Goal: Task Accomplishment & Management: Complete application form

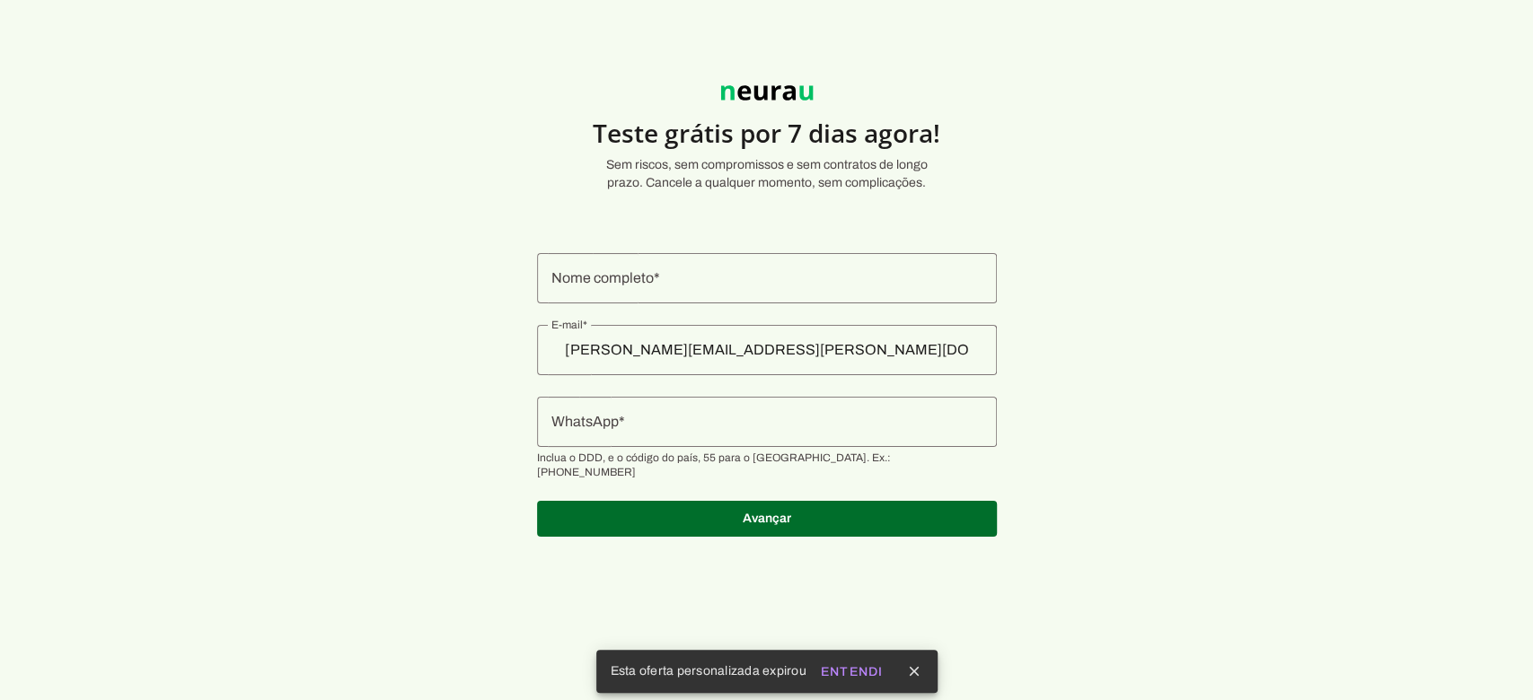
click at [725, 440] on div at bounding box center [767, 422] width 460 height 50
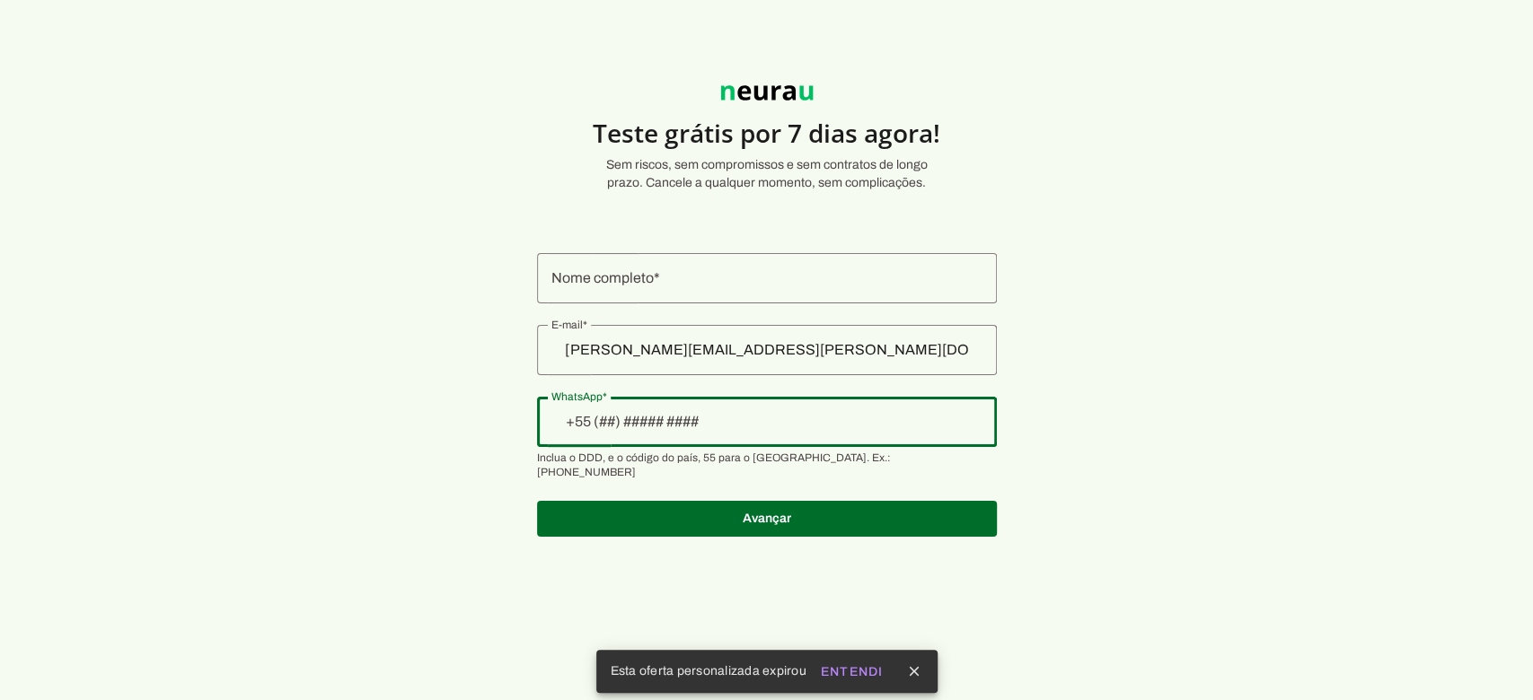
drag, startPoint x: 740, startPoint y: 305, endPoint x: 740, endPoint y: 294, distance: 11.7
click at [740, 303] on authentication-accreditor at bounding box center [767, 395] width 460 height 327
click at [740, 287] on input "Nome completo" at bounding box center [766, 279] width 431 height 22
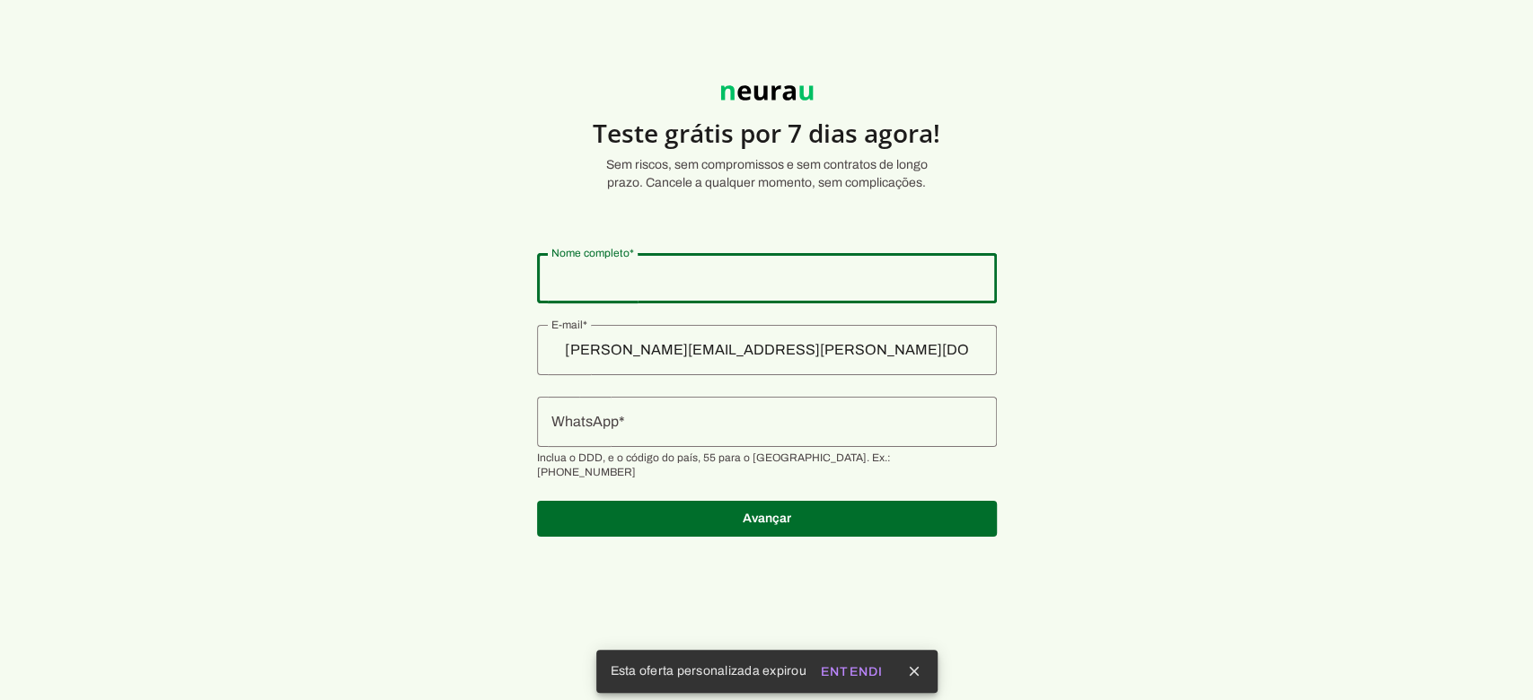
type input "[PERSON_NAME] [PERSON_NAME]"
type md-outlined-text-field "[PERSON_NAME] [PERSON_NAME]"
click at [694, 427] on input "WhatsApp" at bounding box center [766, 422] width 431 height 22
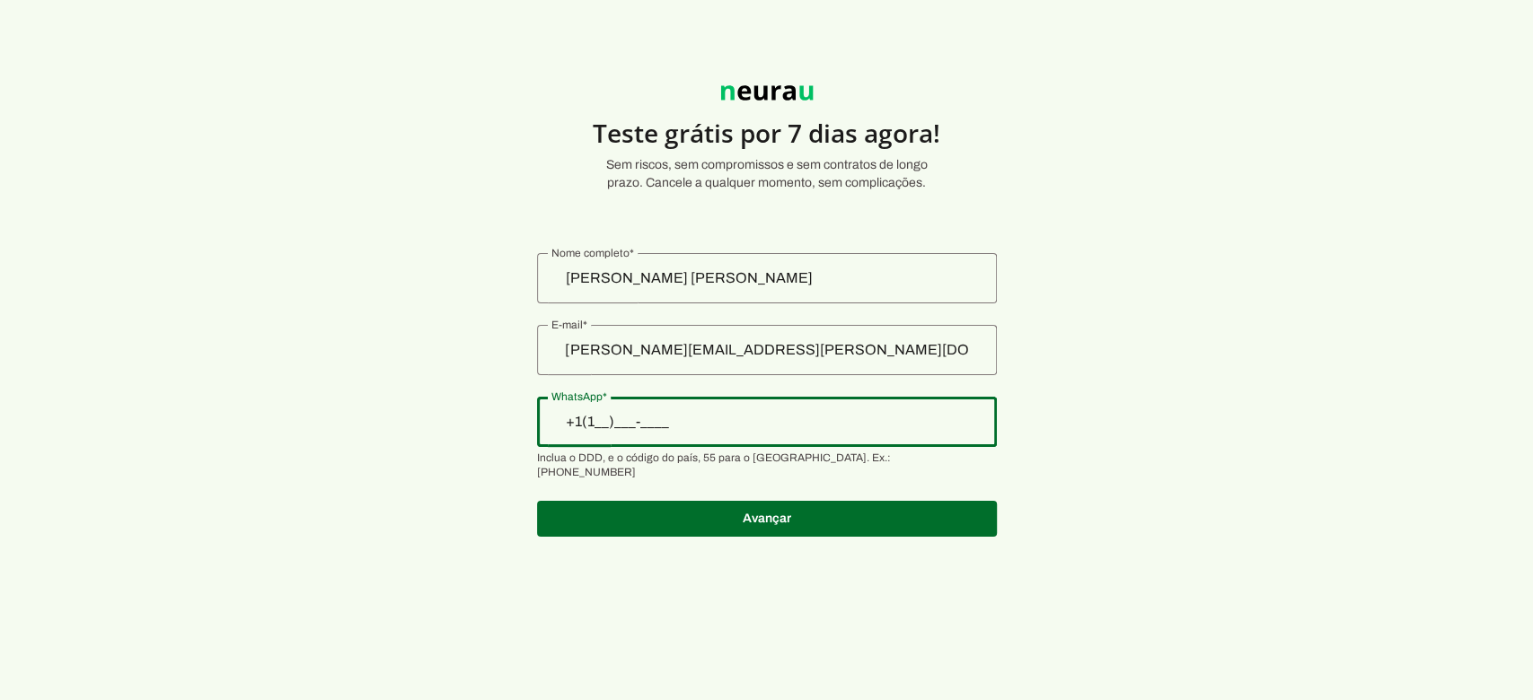
type input "+1(___)___-____"
type input "[PHONE_NUMBER][DATE][DATE]"
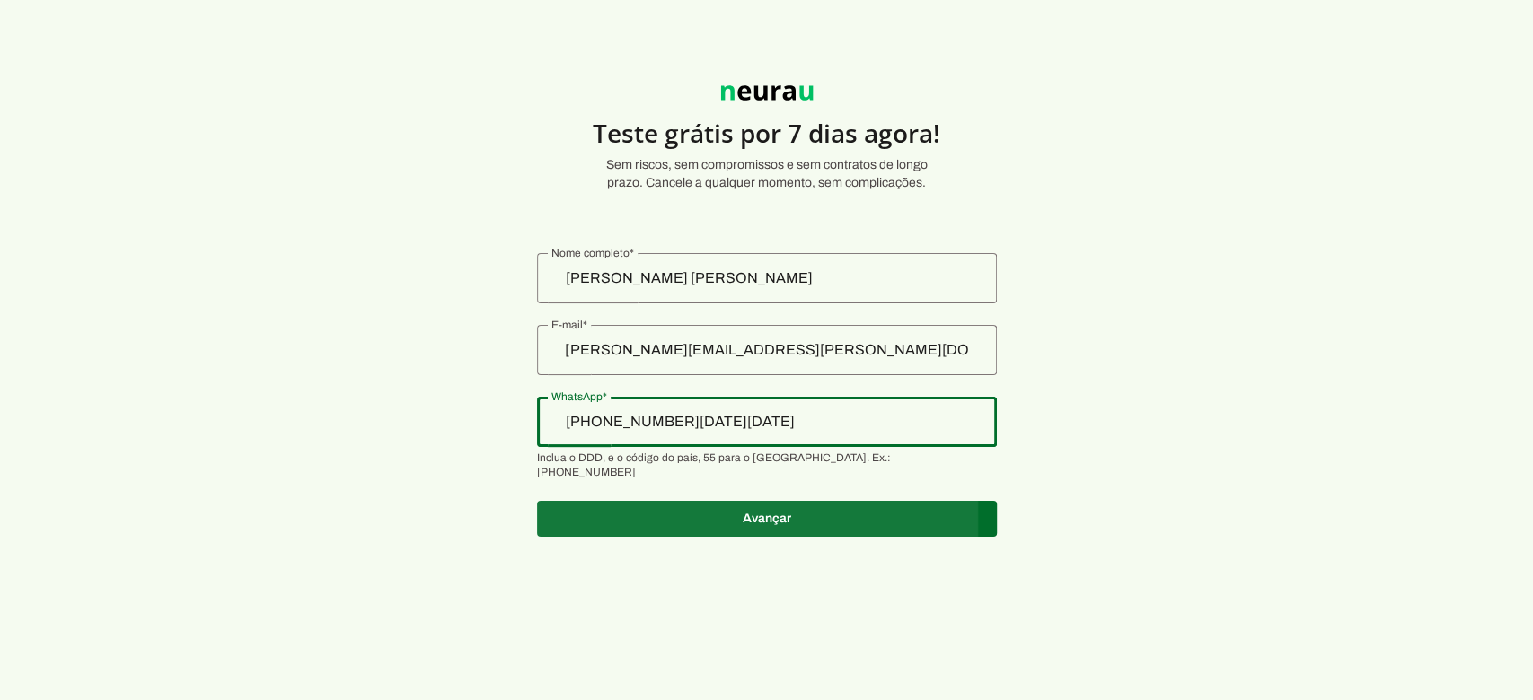
type md-outlined-text-field "[PHONE_NUMBER][DATE][DATE]"
click at [709, 506] on span at bounding box center [767, 518] width 460 height 43
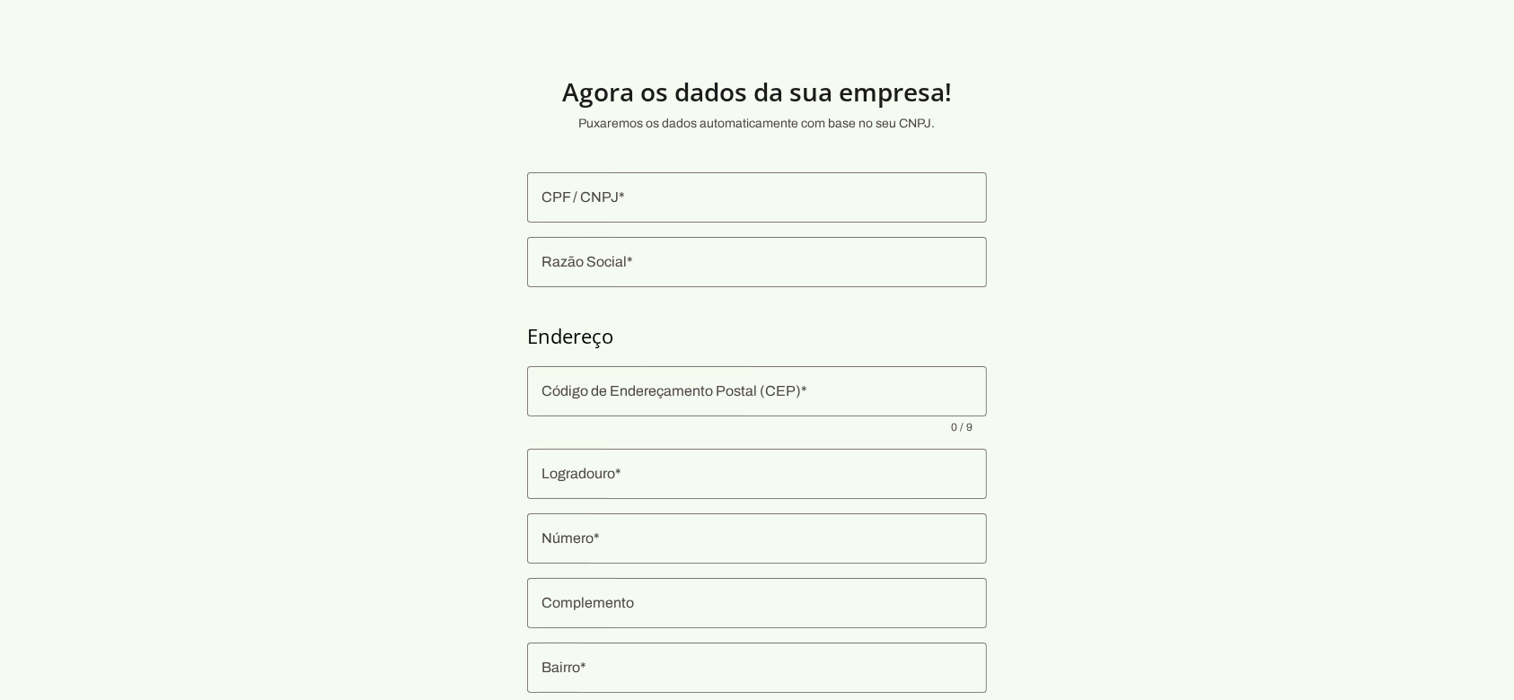
drag, startPoint x: 672, startPoint y: 220, endPoint x: 663, endPoint y: 212, distance: 12.1
click at [669, 219] on div at bounding box center [757, 197] width 460 height 50
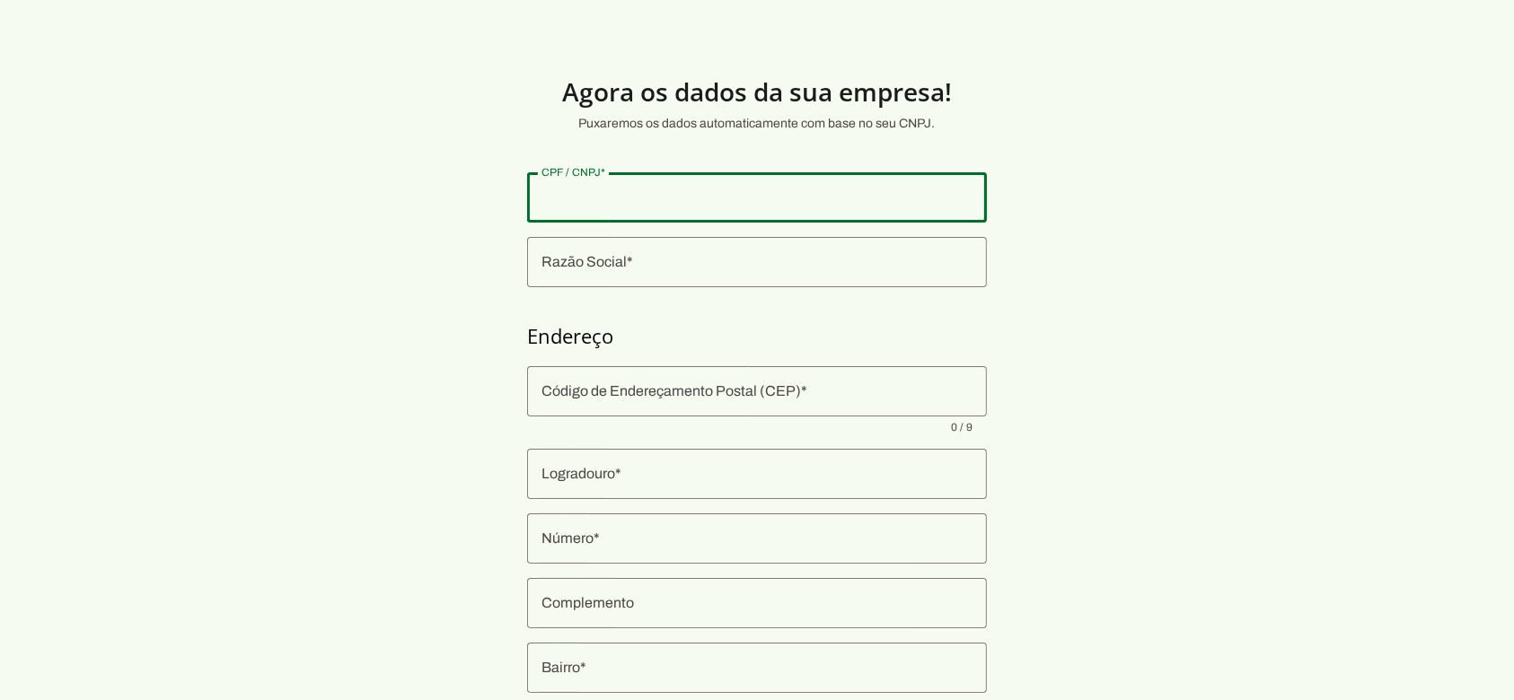
paste input "24.575.331/0001-18"
type input "24.575.331/0001-18"
click at [302, 327] on section "Agora os dados da sua empresa! Puxaremos os dados automaticamente com base no s…" at bounding box center [757, 432] width 1514 height 779
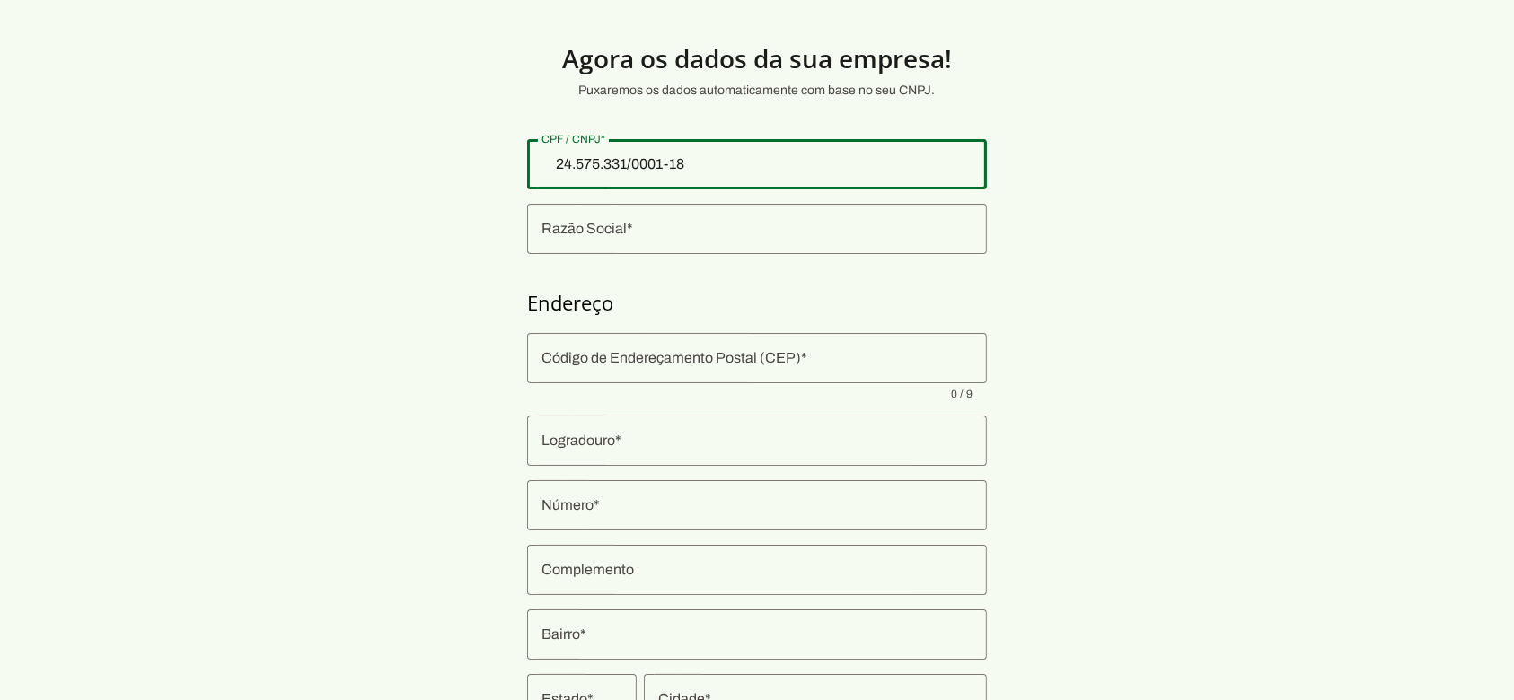
scroll to position [119, 0]
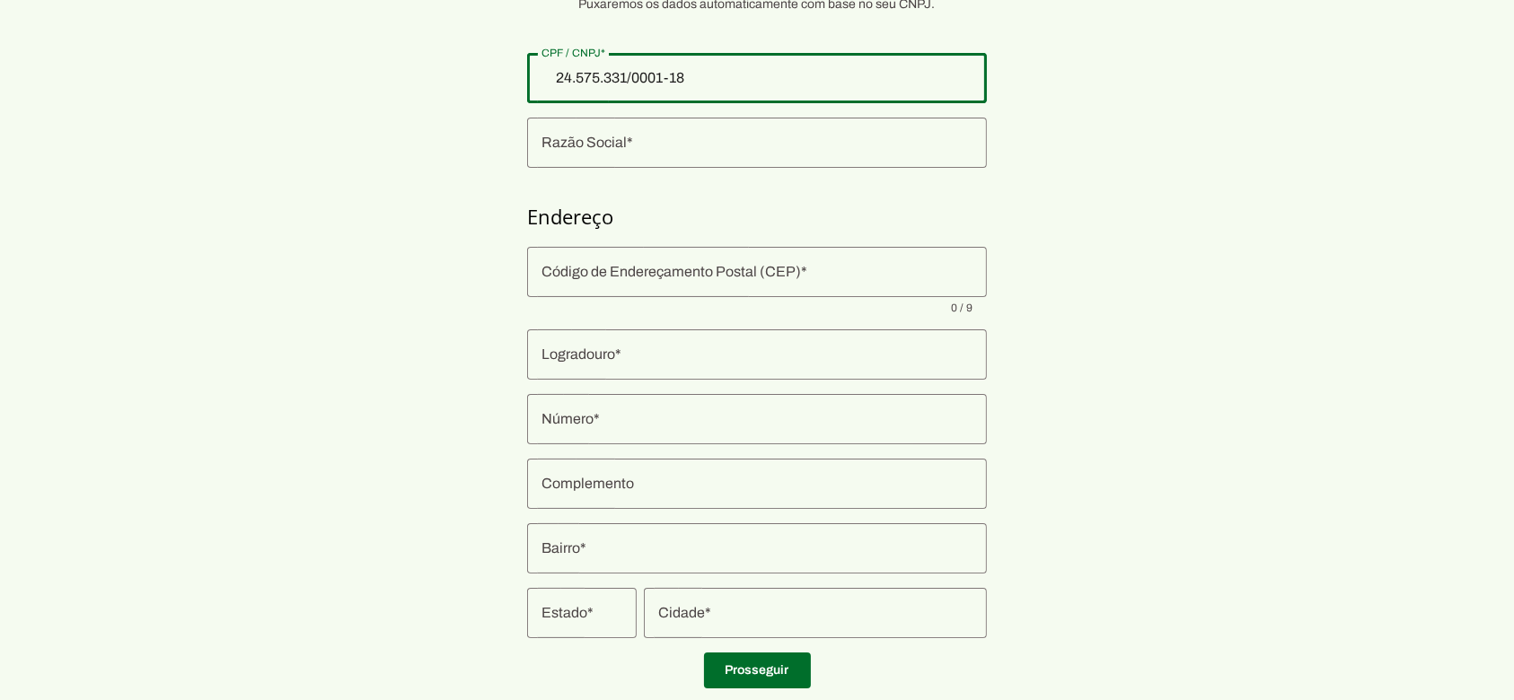
type md-outlined-text-field "24.575.331/0001-18"
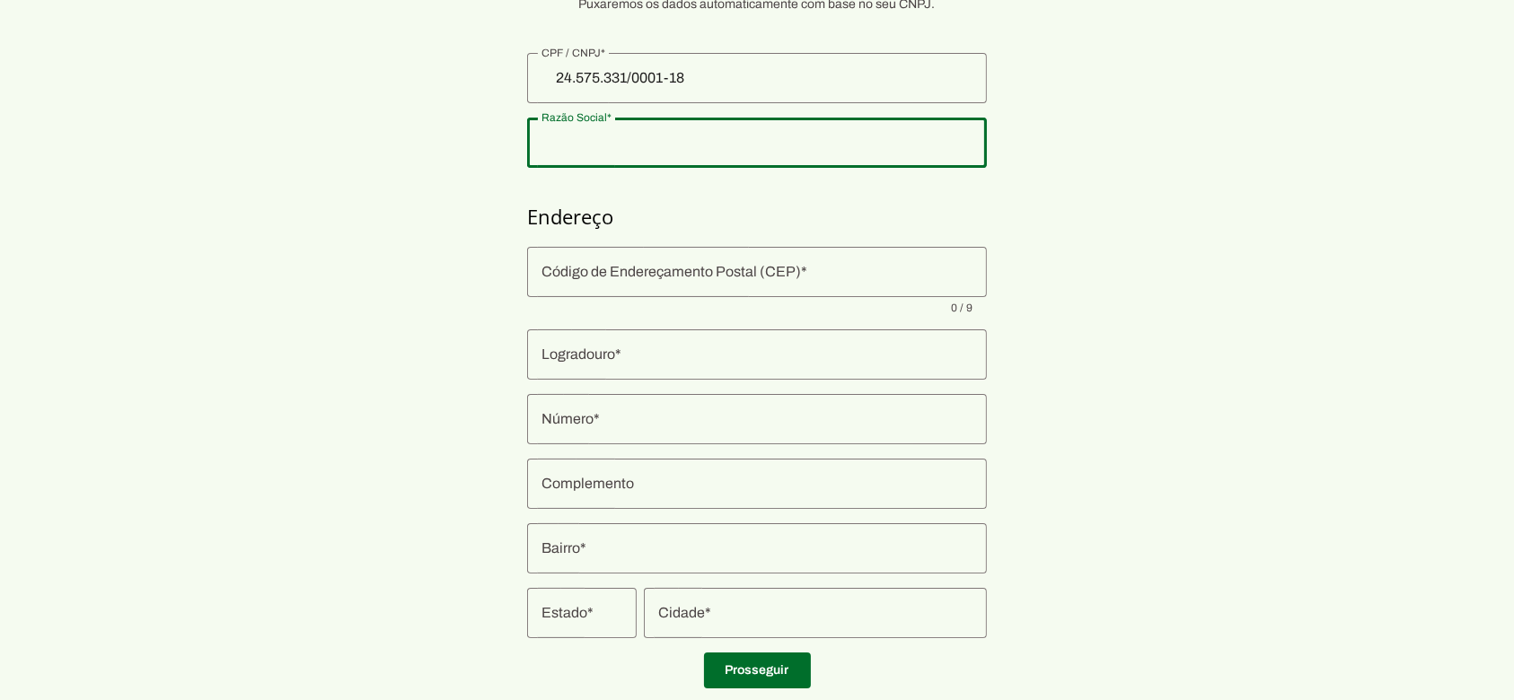
click at [651, 154] on div at bounding box center [757, 143] width 460 height 50
type input "CONNECT VENDING COMERCIO DE MAQUINAS AUTOMATIZADAS LTDA"
type input "Rua [PERSON_NAME]"
type input "417"
type input "Lapa"
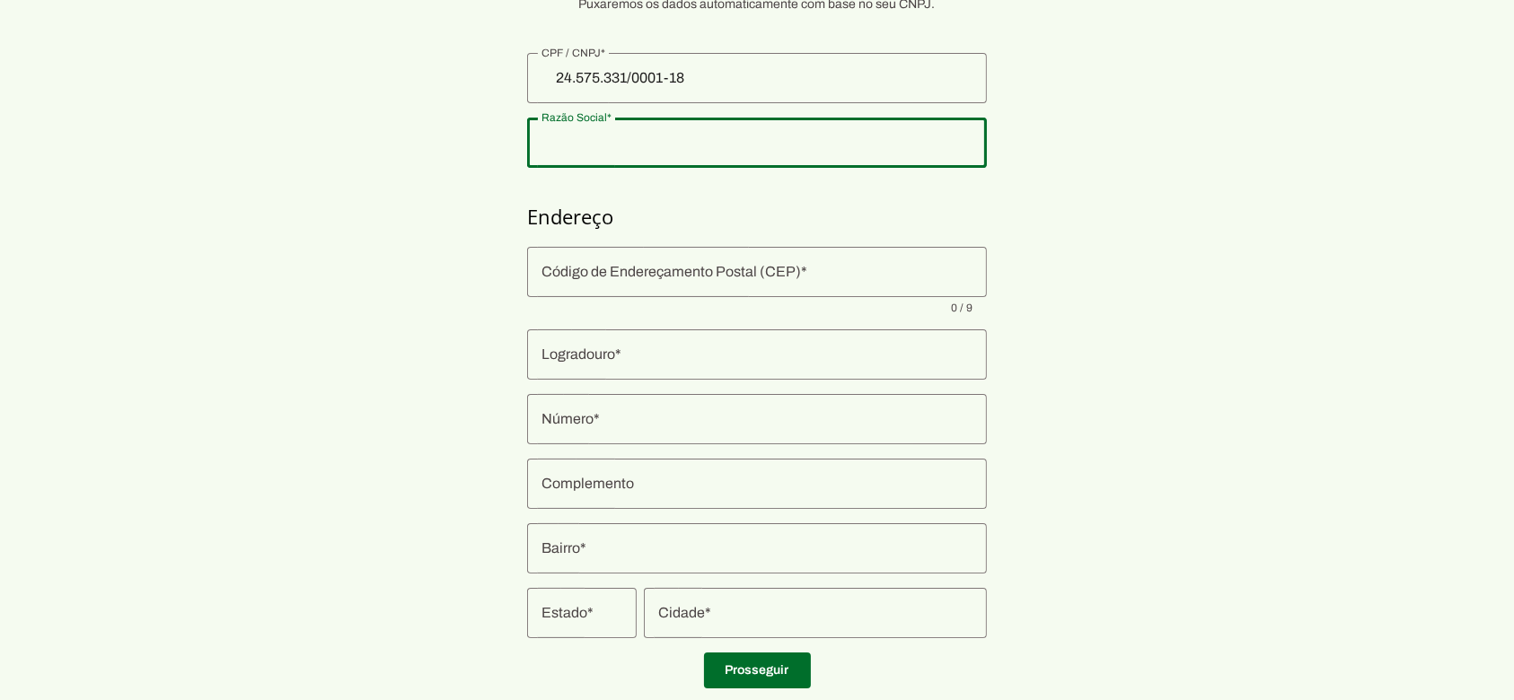
type input "[GEOGRAPHIC_DATA]"
type input "SP"
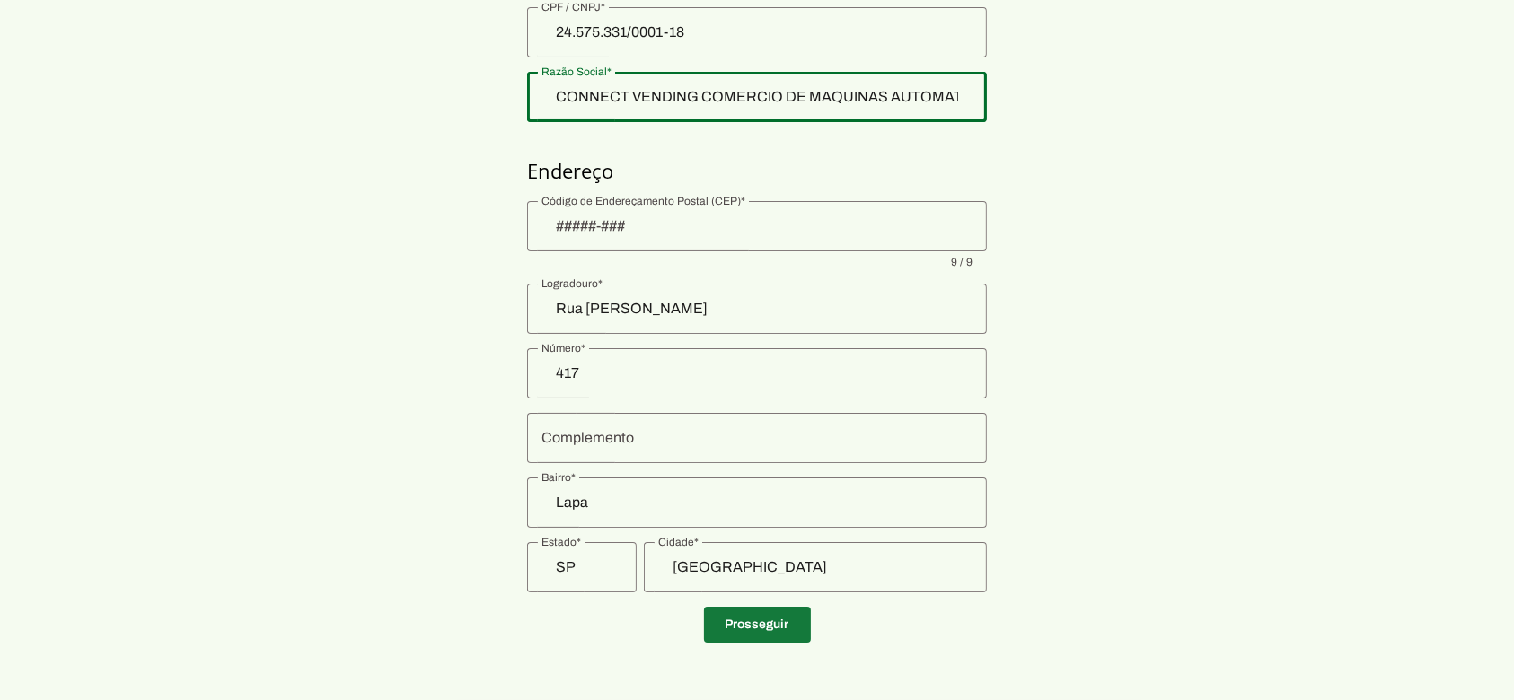
drag, startPoint x: 733, startPoint y: 636, endPoint x: 731, endPoint y: 623, distance: 12.7
click at [733, 635] on span at bounding box center [757, 624] width 107 height 43
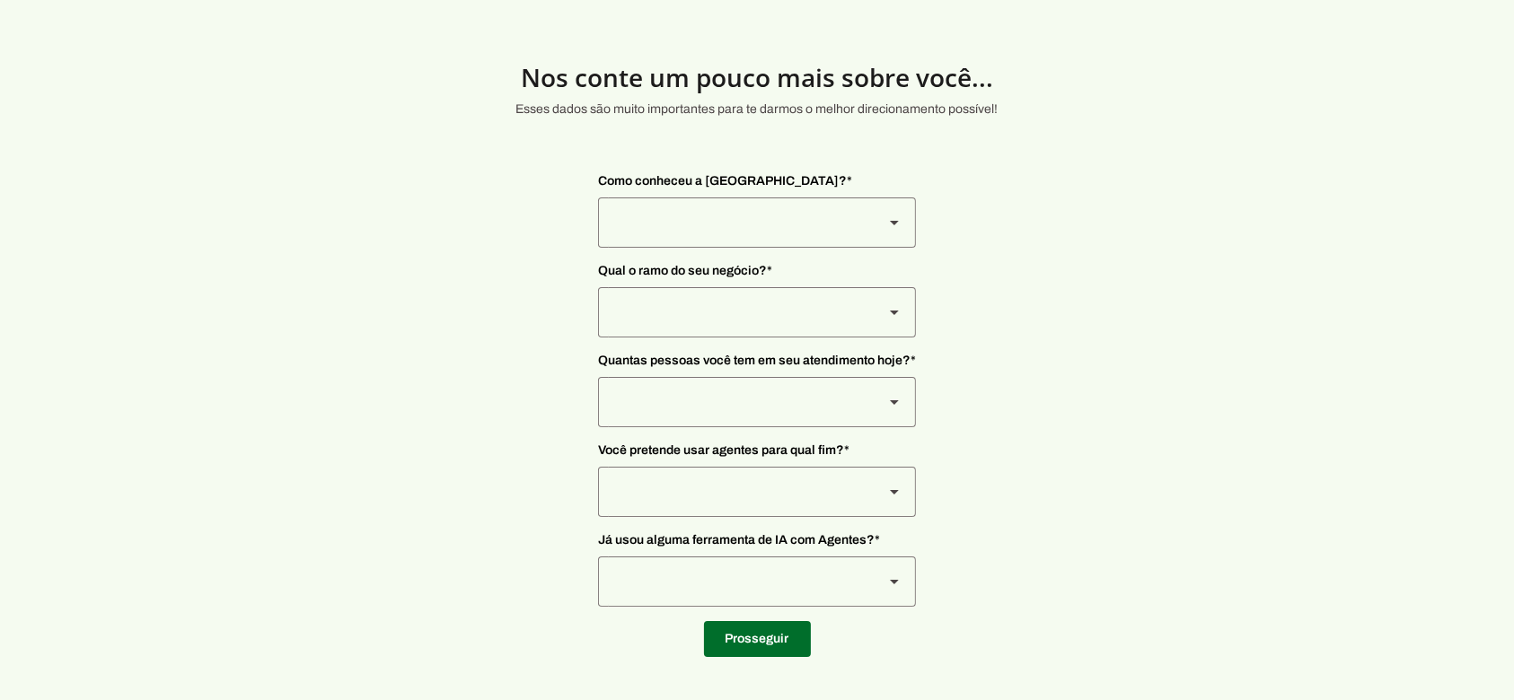
click at [672, 220] on div at bounding box center [733, 223] width 271 height 50
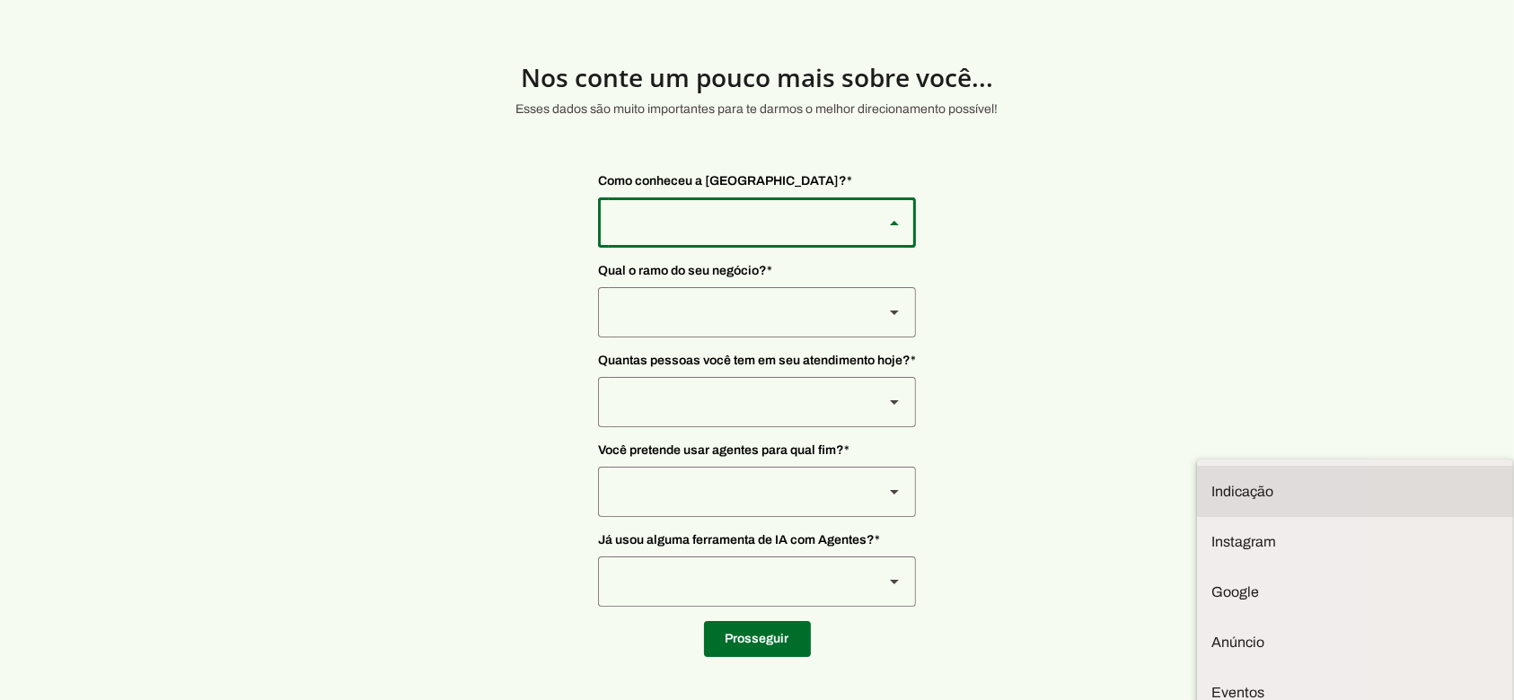
click at [1197, 467] on md-item "Indicação" at bounding box center [1355, 492] width 316 height 50
type md-outlined-select "NW0Npec8Jvm64GSjAjvQ"
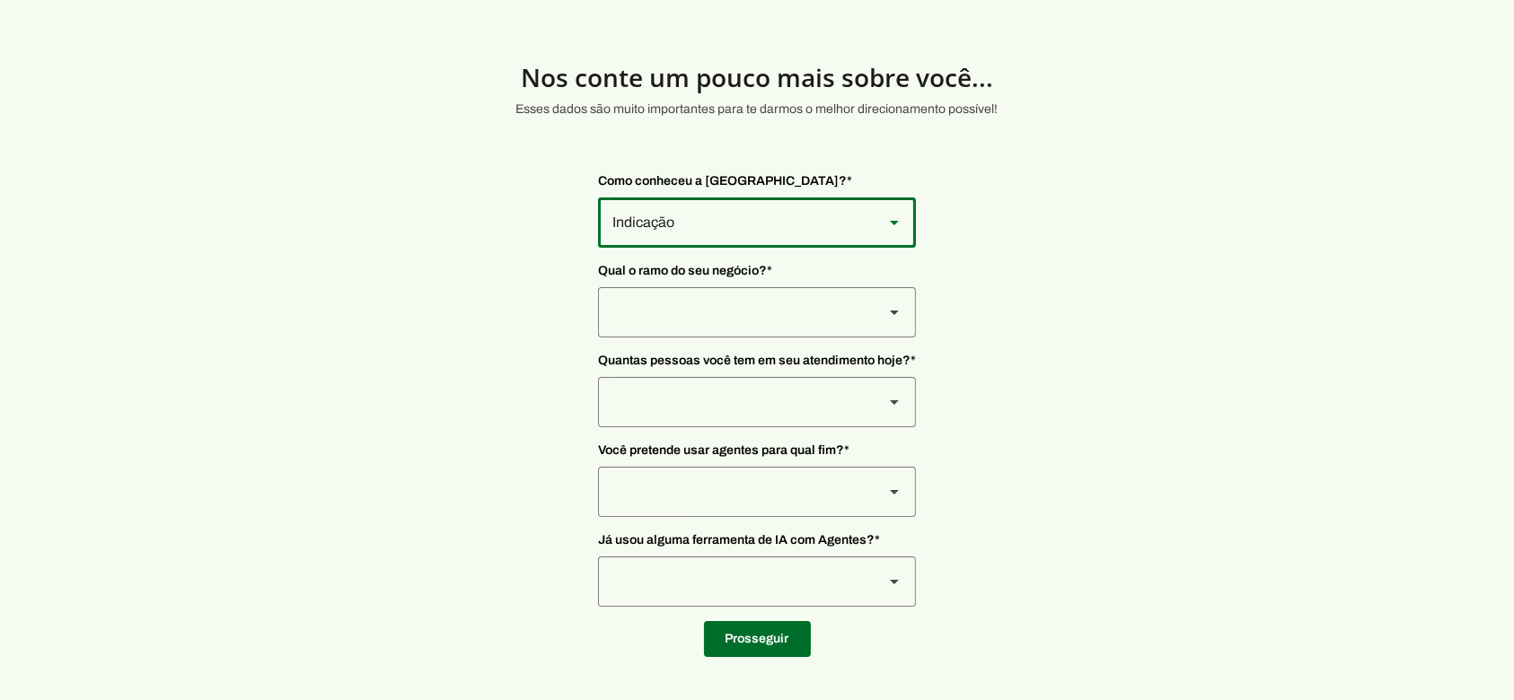
click at [690, 321] on div at bounding box center [733, 312] width 271 height 50
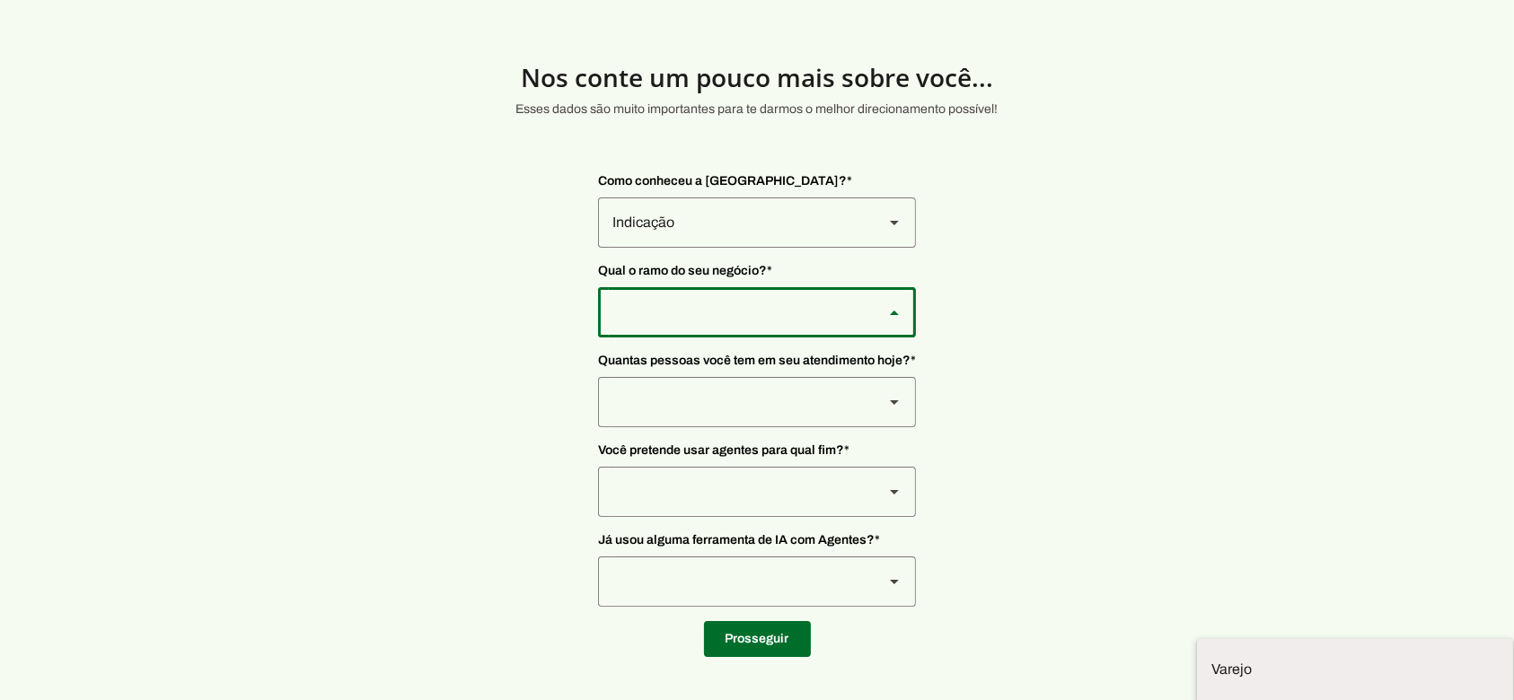
scroll to position [3, 0]
type md-outlined-select "PdBvFalRKZEXjQ8yR20Z"
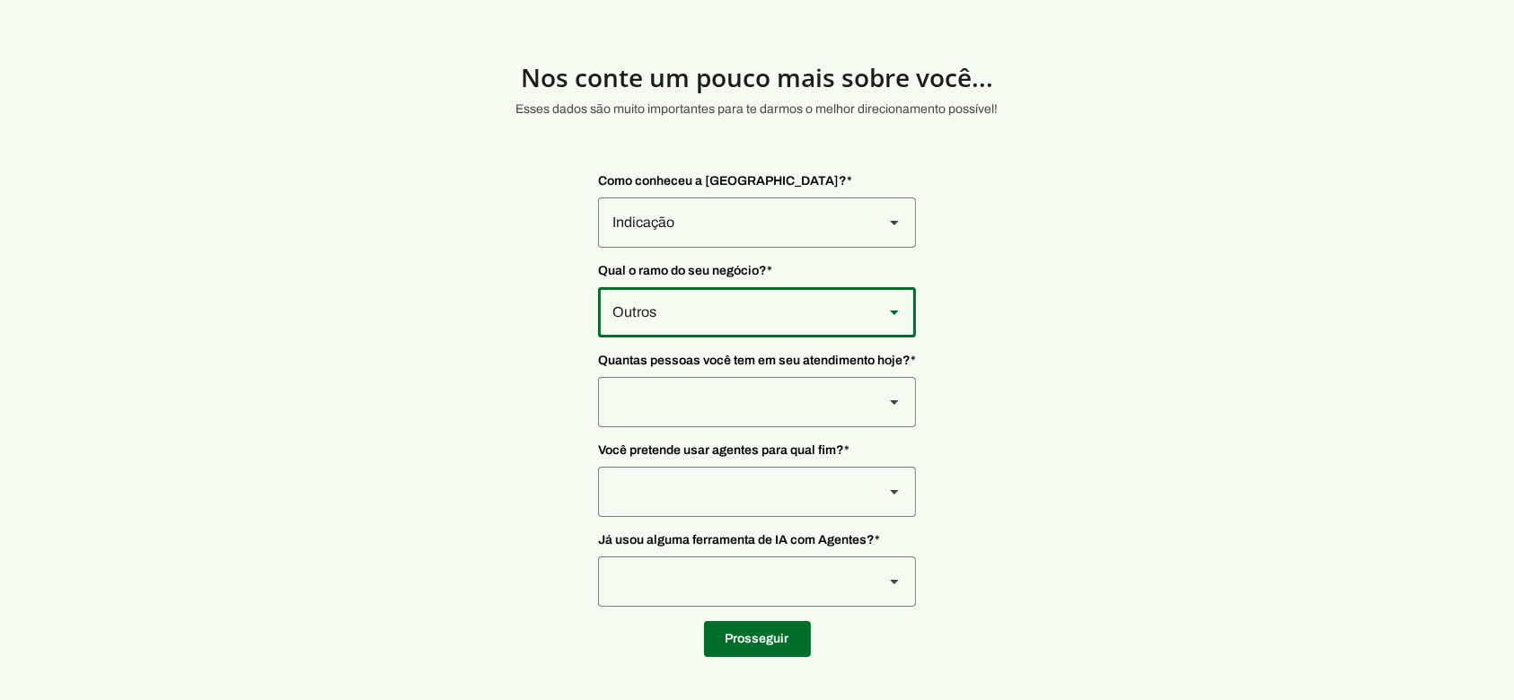
click at [682, 382] on div at bounding box center [733, 402] width 271 height 50
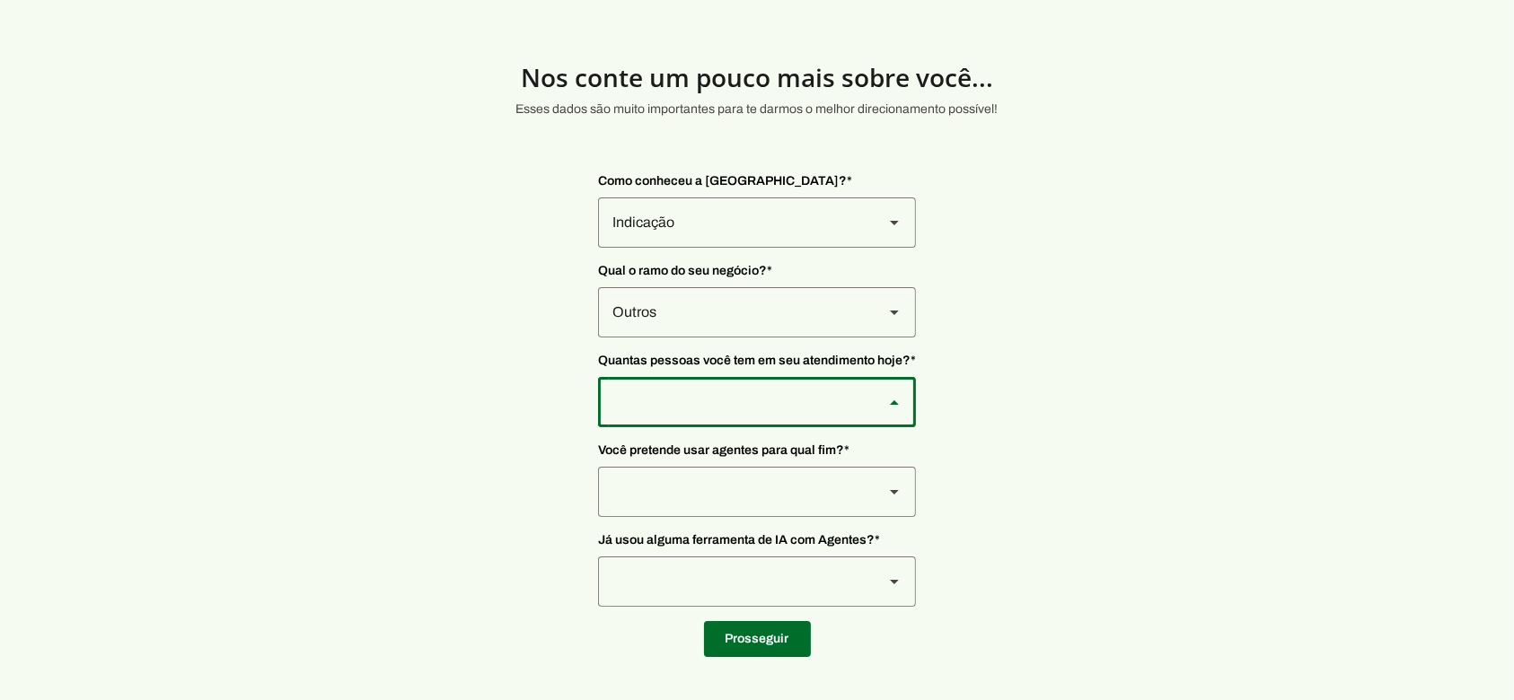
type md-outlined-select "yHmeUixsC5IlBgFUkJwN"
click at [690, 487] on div at bounding box center [733, 492] width 271 height 50
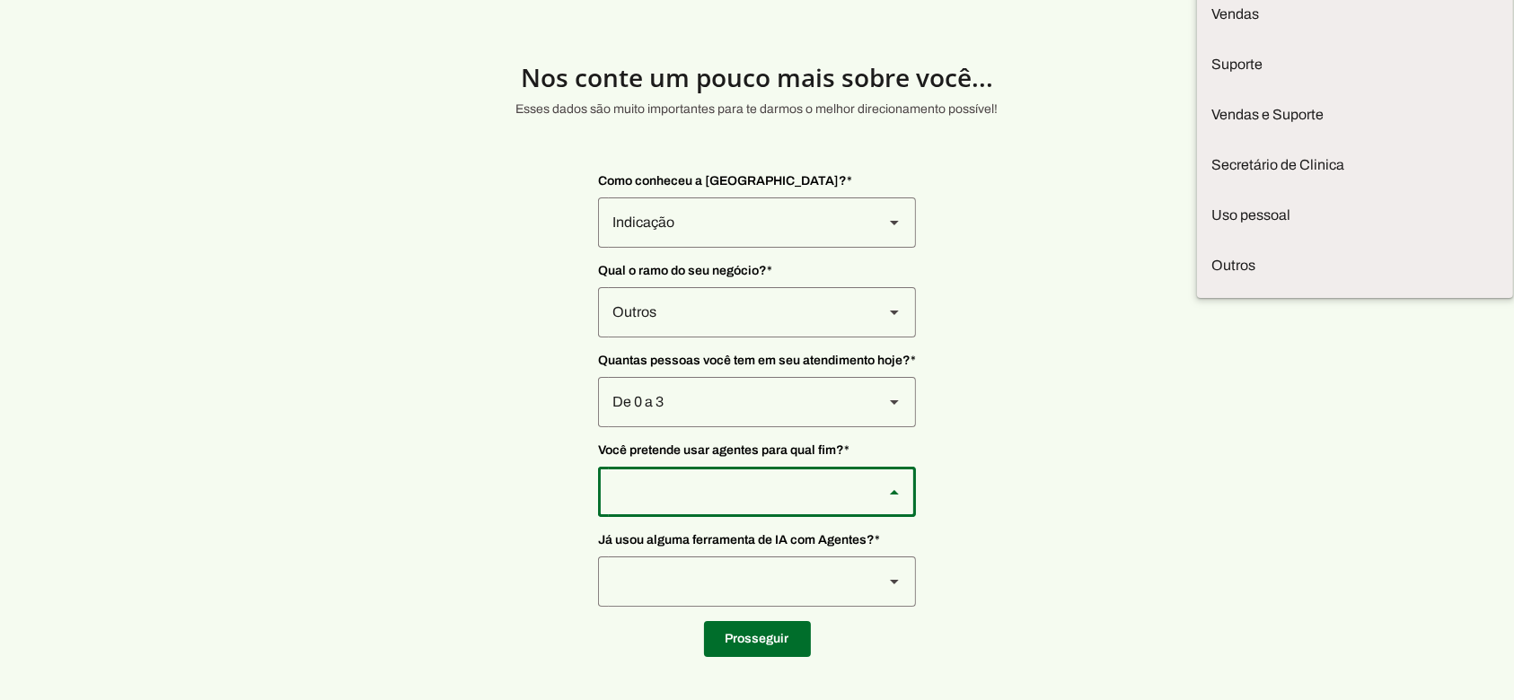
drag, startPoint x: 335, startPoint y: 215, endPoint x: 368, endPoint y: 271, distance: 64.8
click at [335, 218] on section "Nos [PERSON_NAME] um pouco mais sobre você... Esses dados são muito importantes…" at bounding box center [757, 343] width 1514 height 628
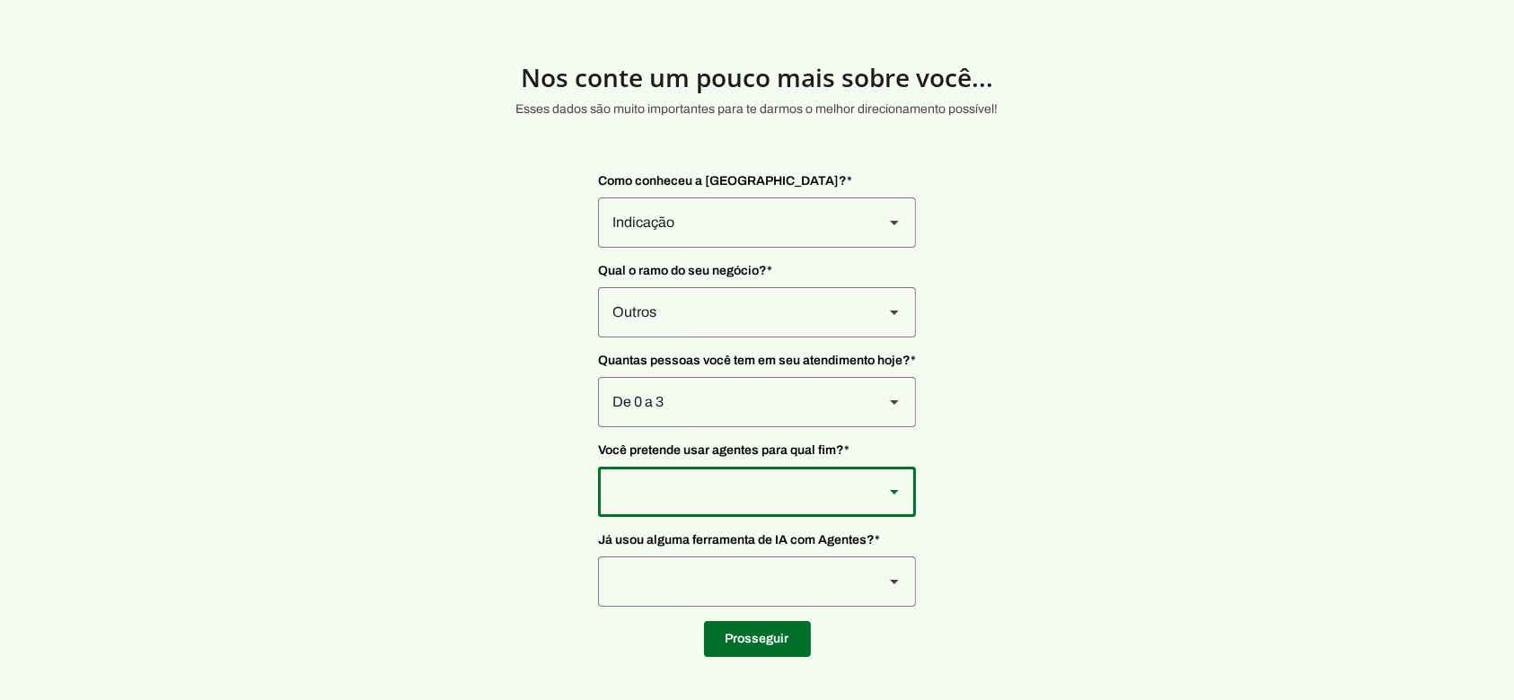
click at [737, 486] on div at bounding box center [733, 492] width 271 height 50
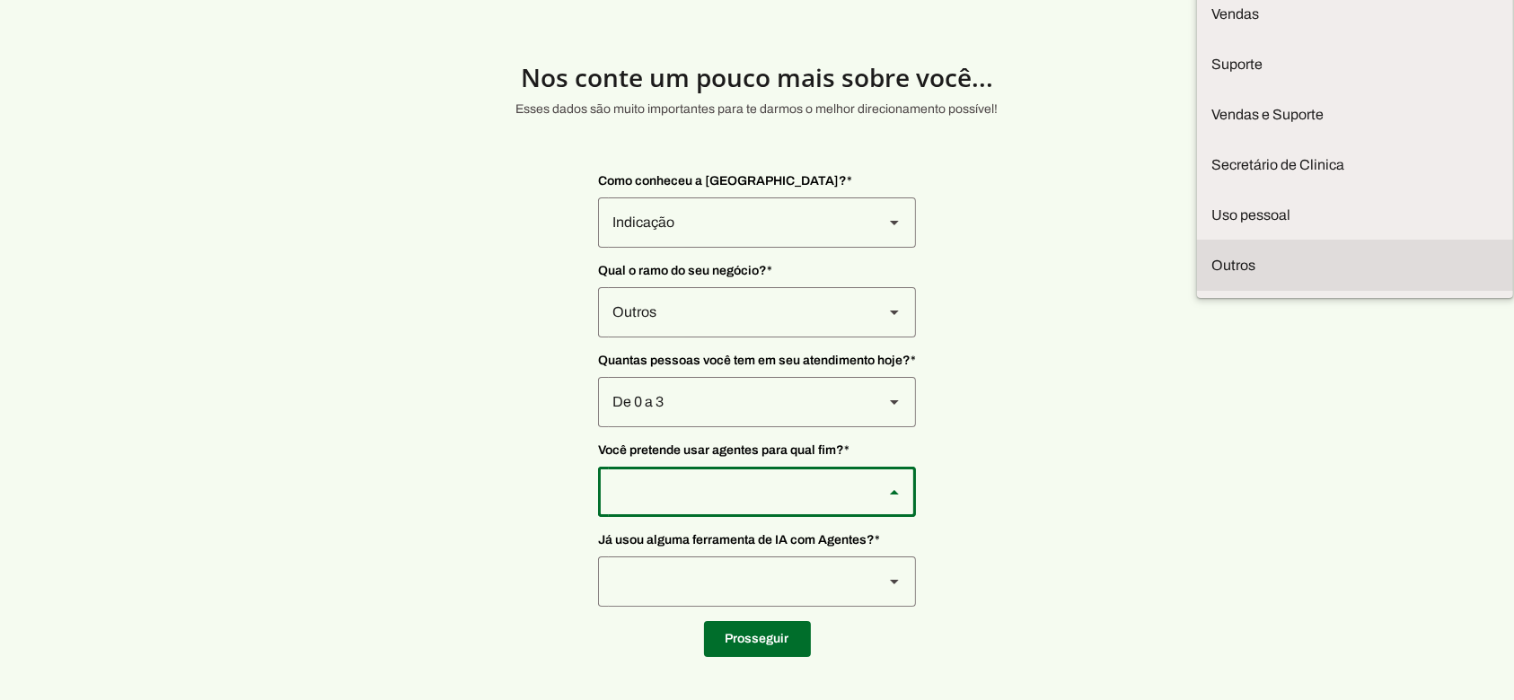
click at [1211, 277] on slot at bounding box center [1354, 266] width 287 height 22
type md-outlined-select "TQ03nJjaFpOavTUYmmuq"
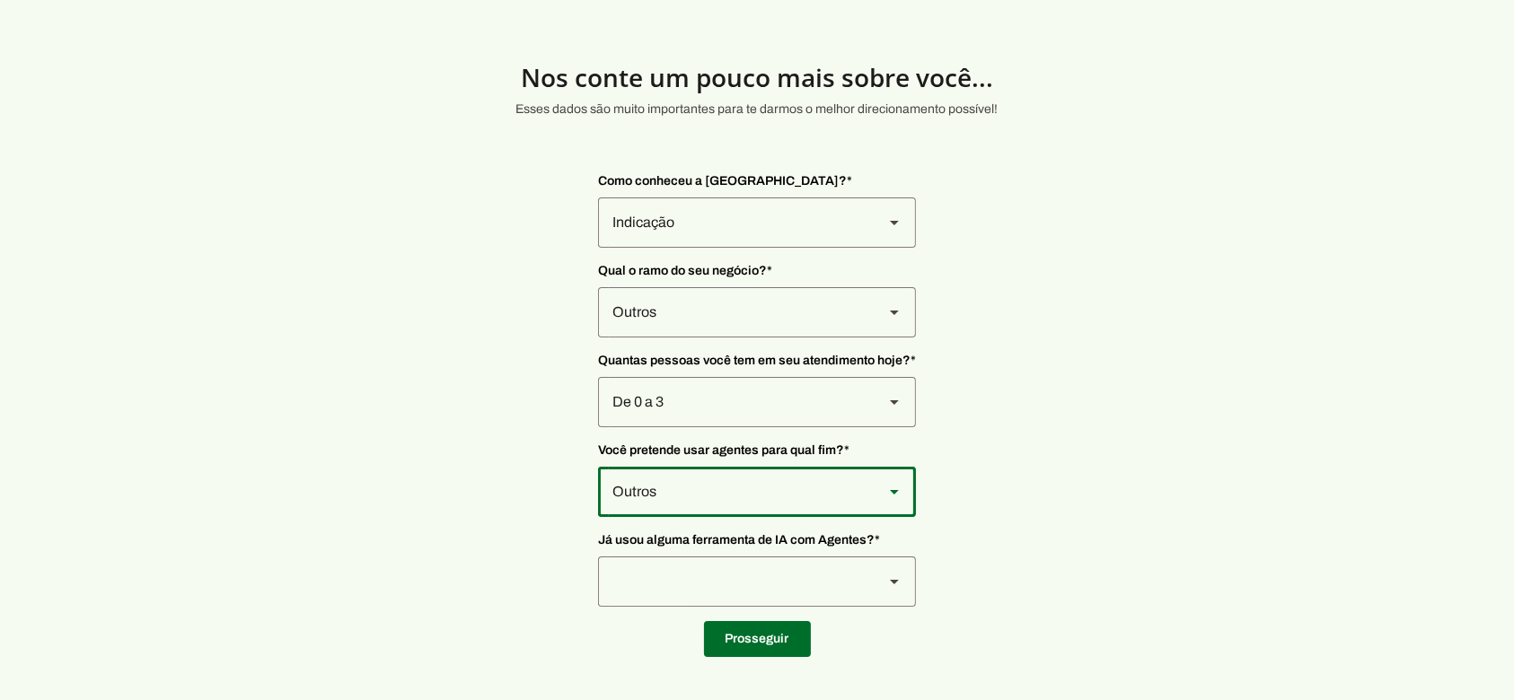
click at [832, 584] on div at bounding box center [733, 582] width 271 height 50
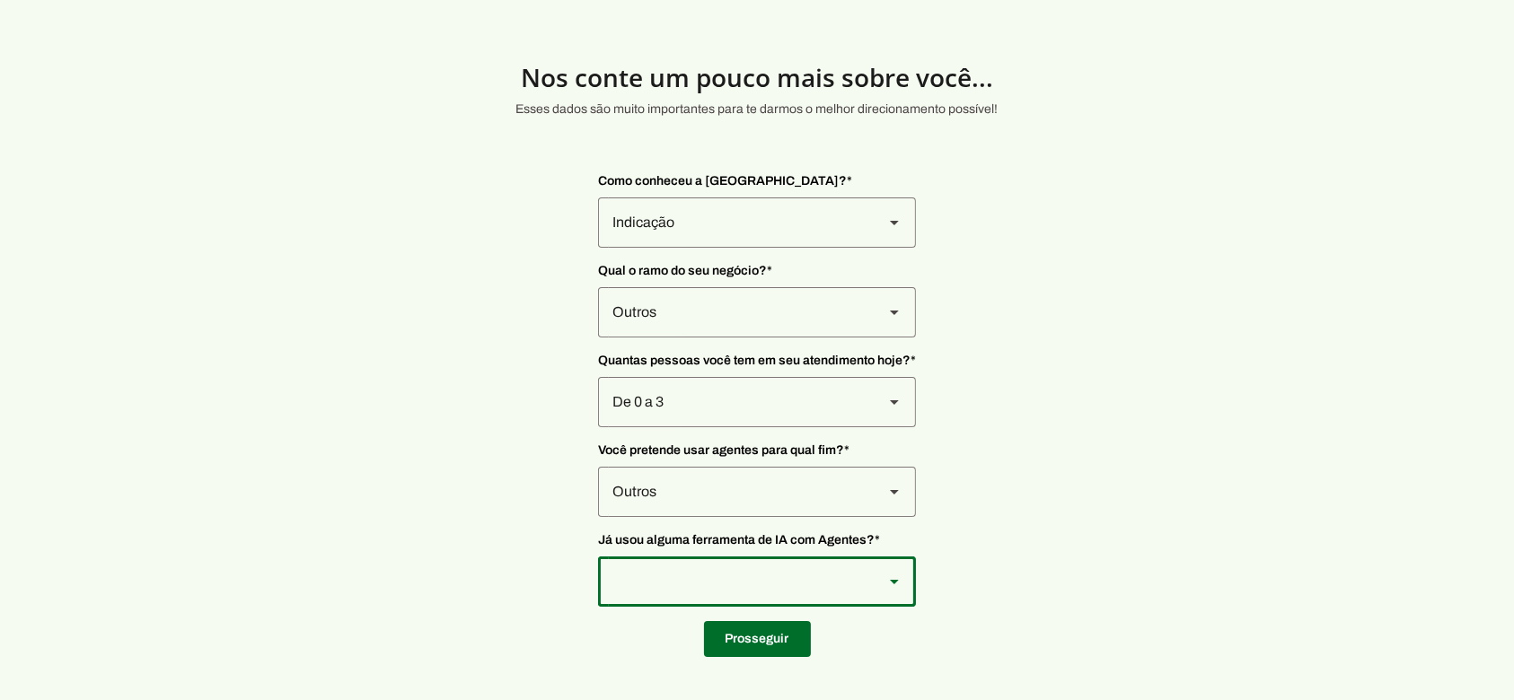
click at [680, 567] on div at bounding box center [733, 582] width 271 height 50
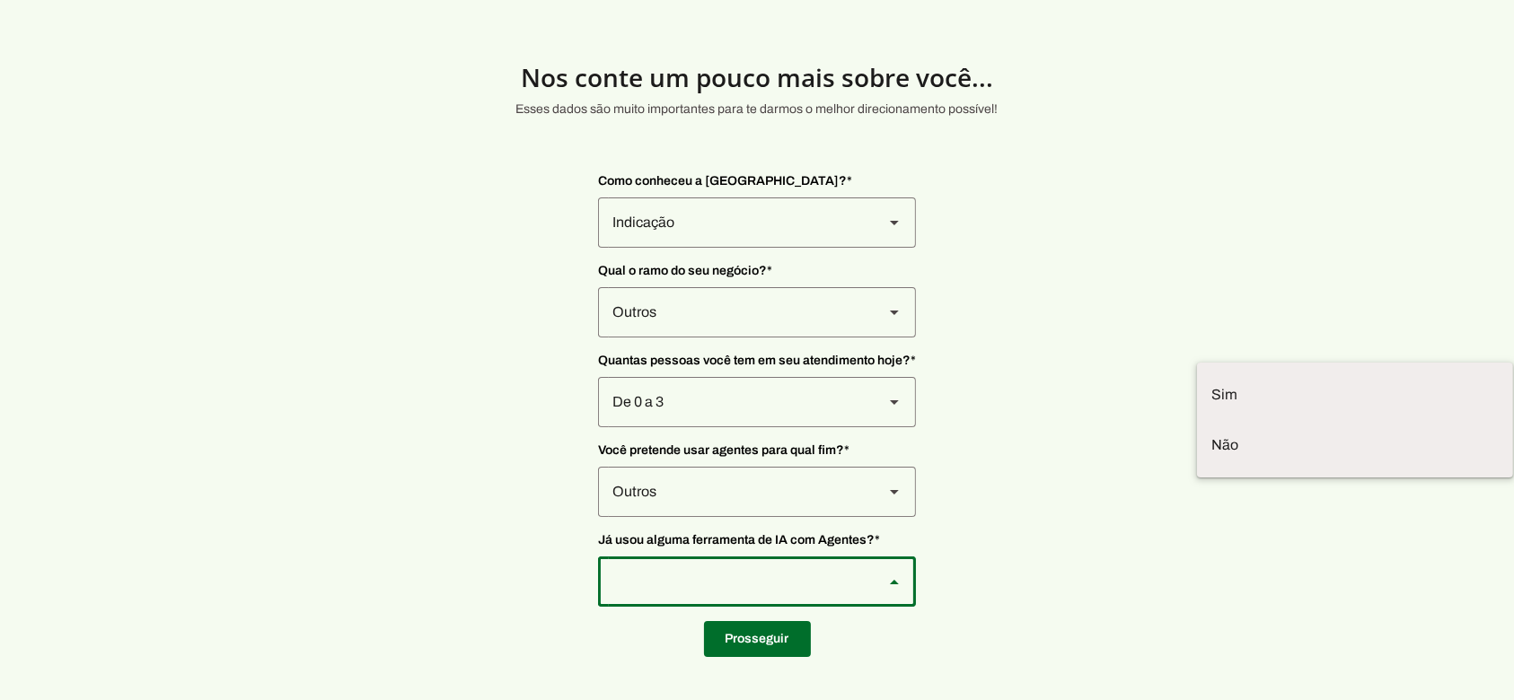
click at [278, 327] on section "Nos [PERSON_NAME] um pouco mais sobre você... Esses dados são muito importantes…" at bounding box center [757, 343] width 1514 height 628
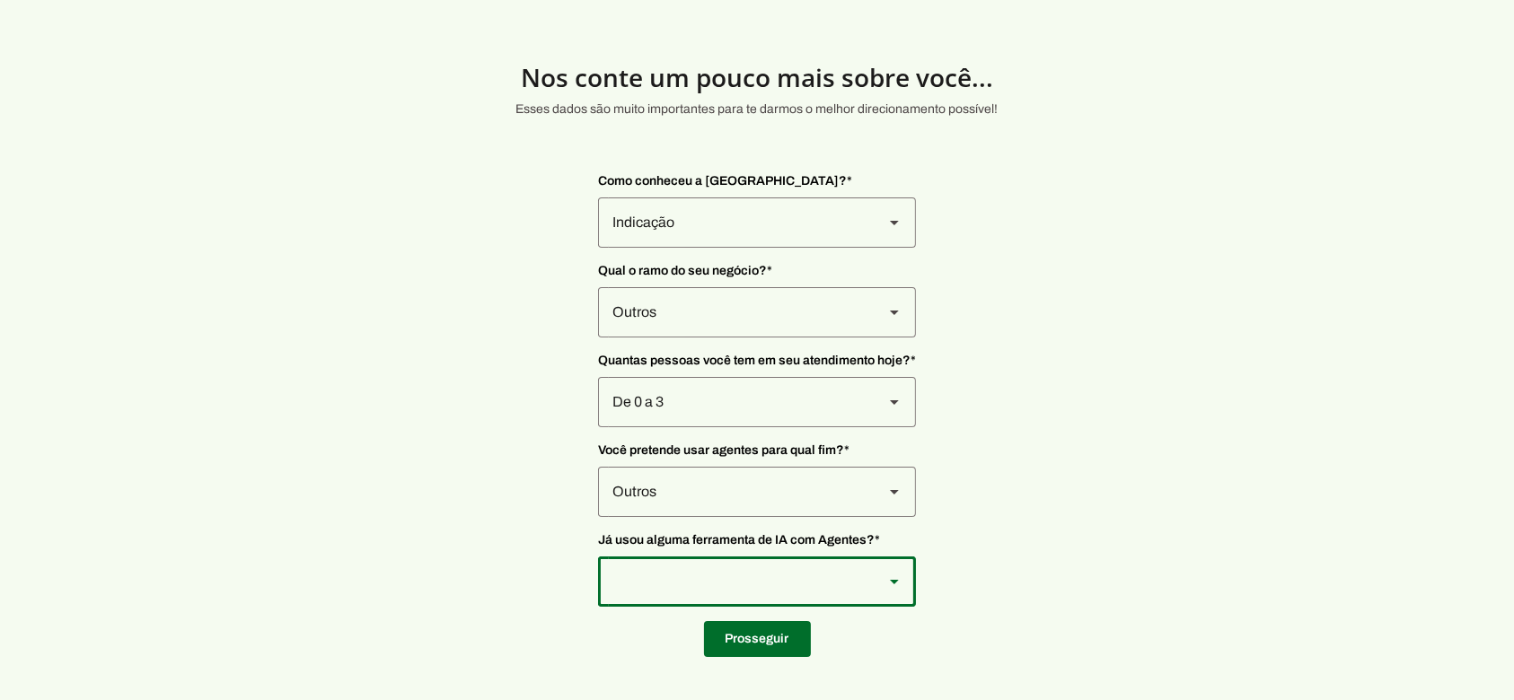
click at [654, 585] on div at bounding box center [733, 582] width 271 height 50
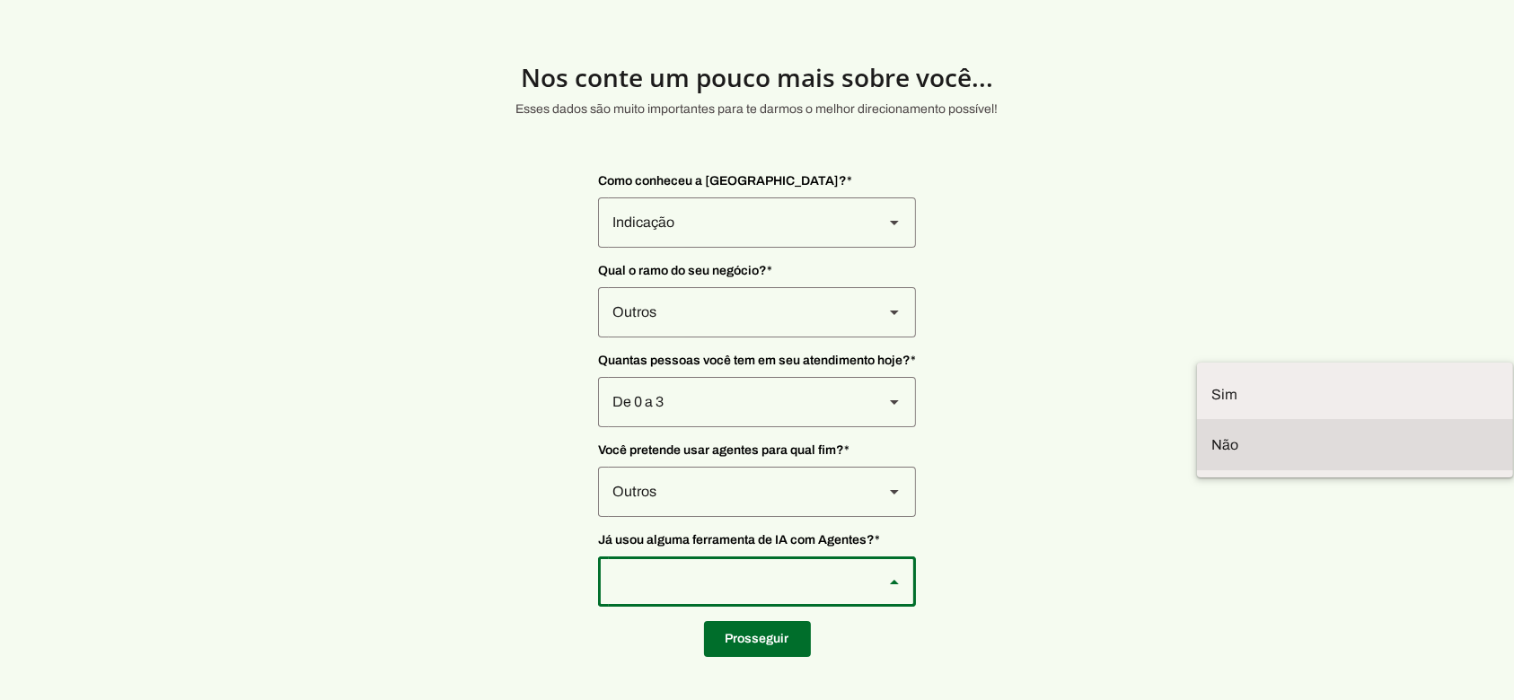
drag, startPoint x: 654, startPoint y: 523, endPoint x: 660, endPoint y: 545, distance: 22.4
click at [1211, 456] on slot at bounding box center [1354, 446] width 287 height 22
type md-outlined-select "YJTivUP5LYteilvK0BaA"
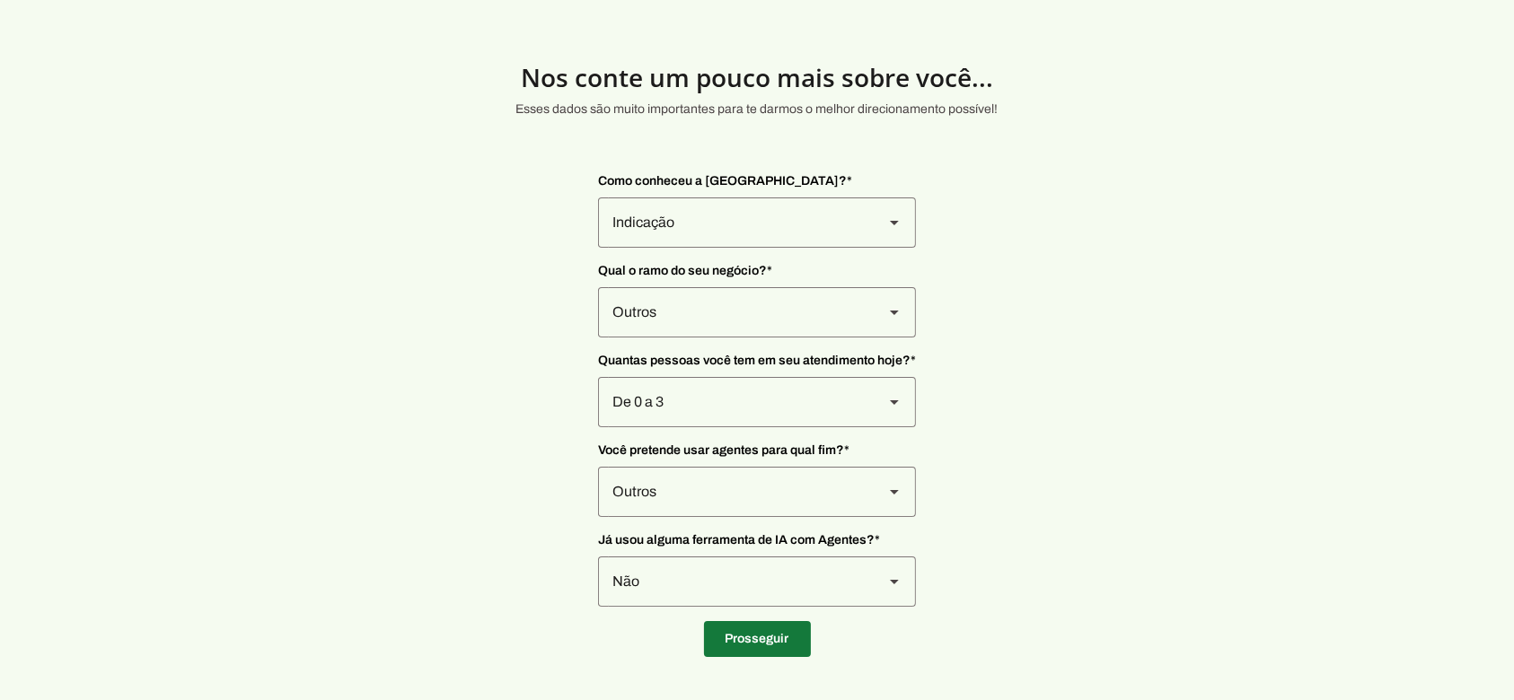
click at [757, 649] on span at bounding box center [757, 639] width 107 height 43
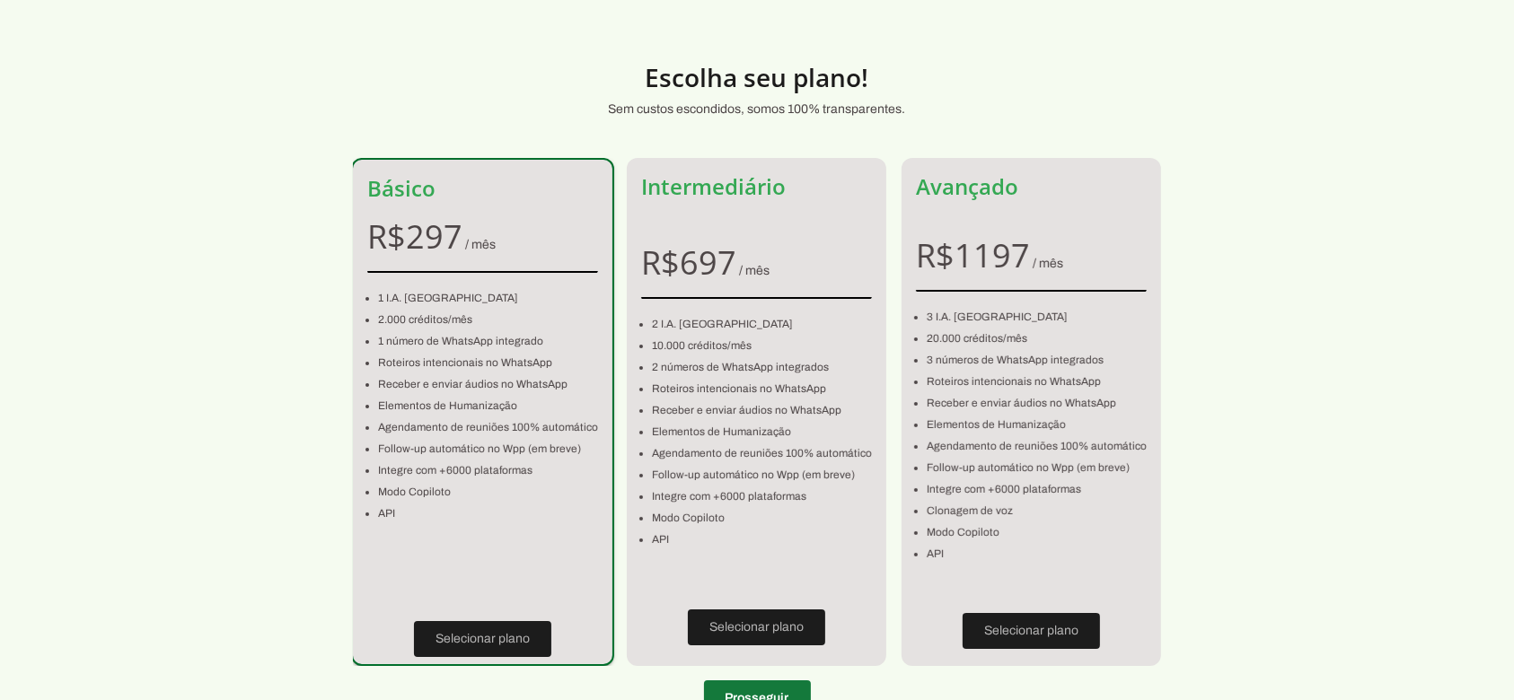
click at [753, 695] on span at bounding box center [757, 698] width 107 height 43
type input "Rua [PERSON_NAME]"
type input "417"
type input "Lapa"
type input "[GEOGRAPHIC_DATA]"
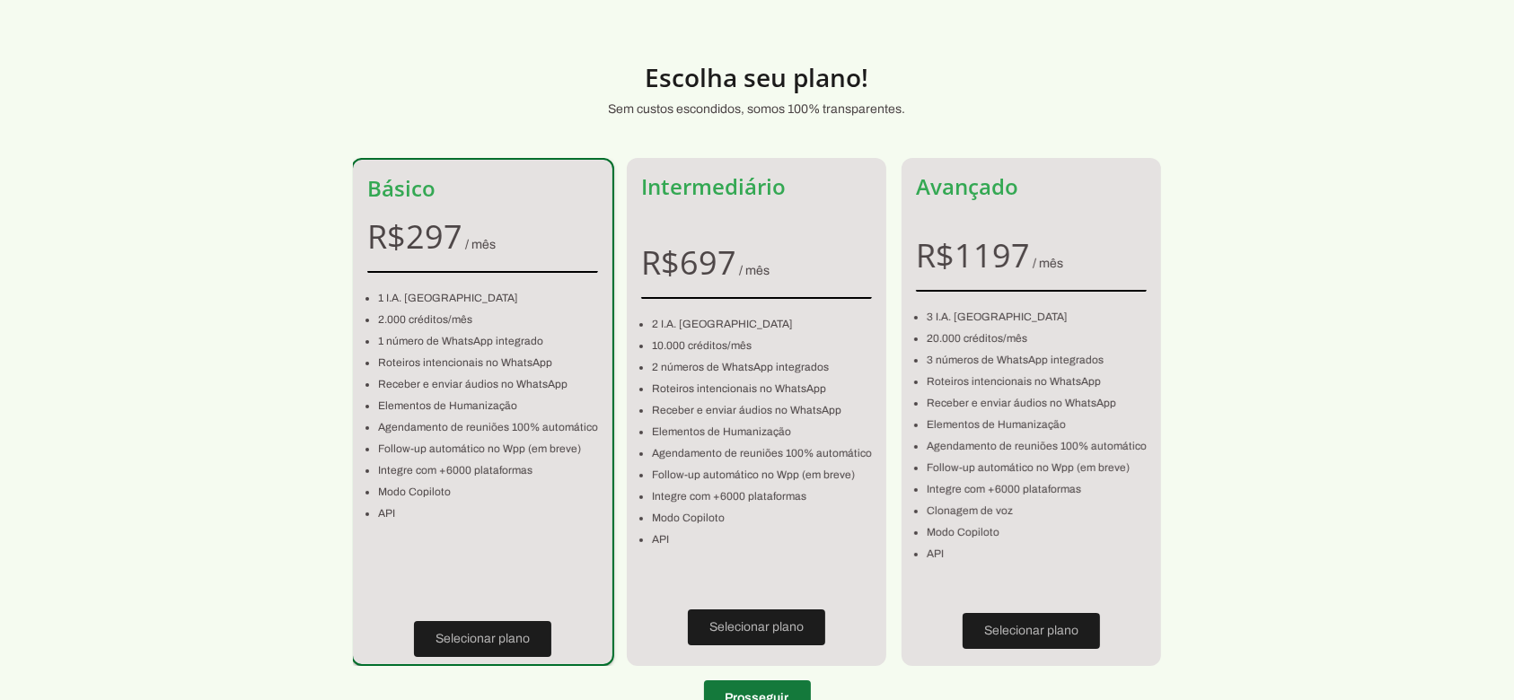
type input "SP"
type input "[PHONE_NUMBER][DATE][DATE]"
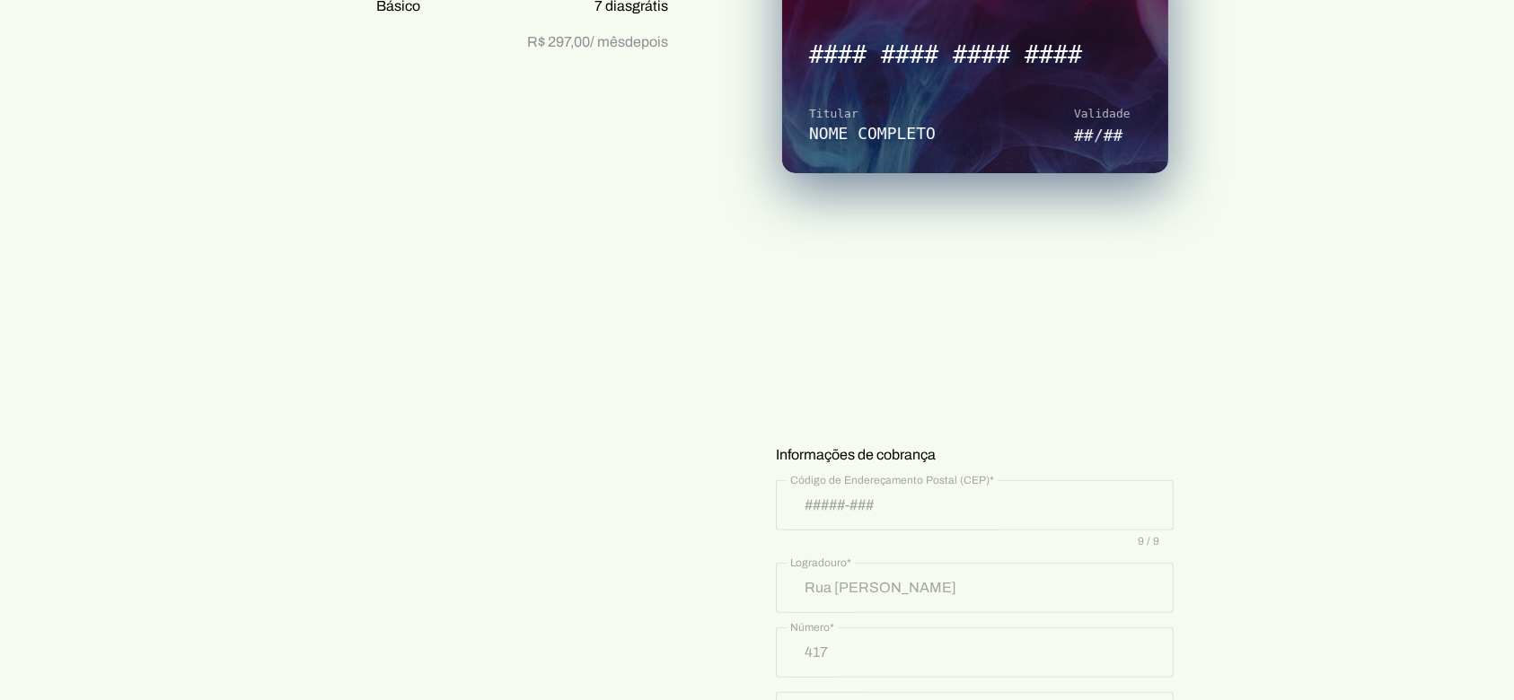
scroll to position [373, 0]
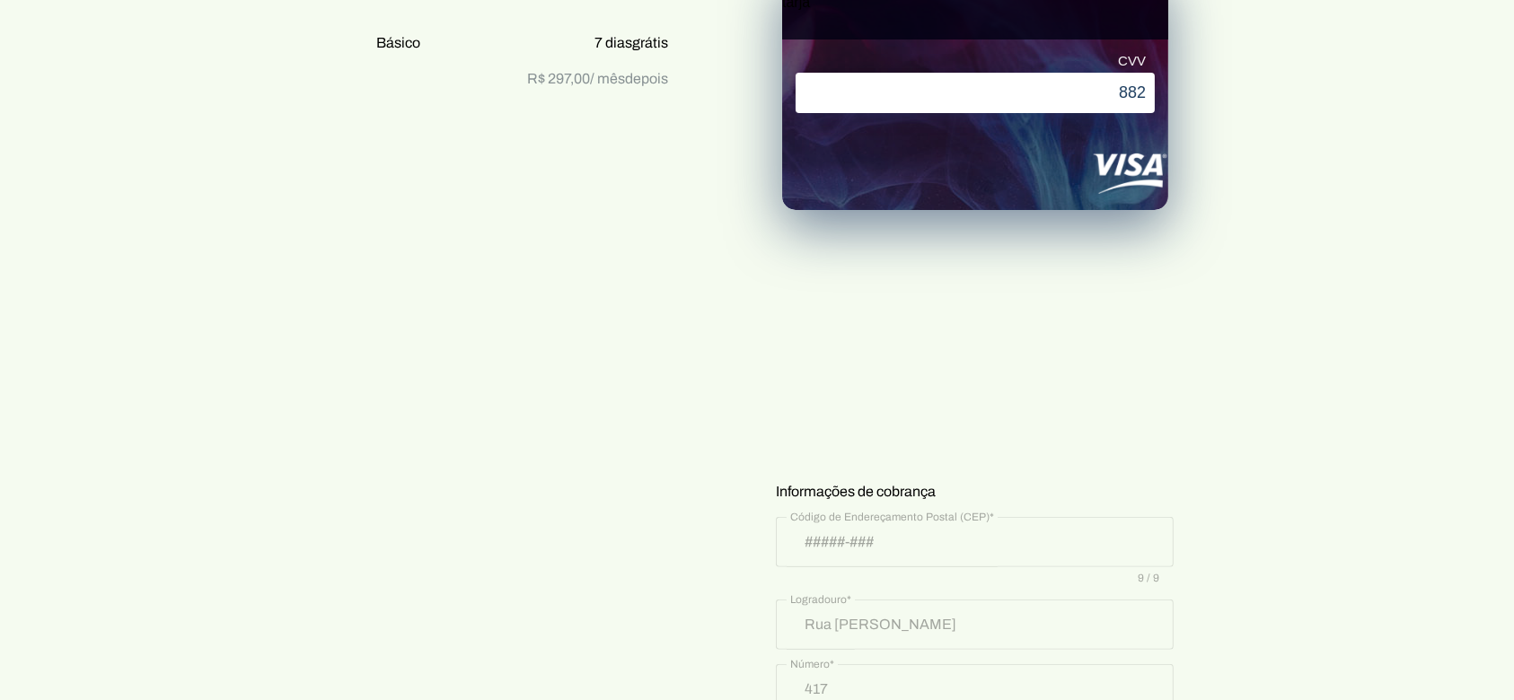
click at [618, 341] on div "Básico 7 dias grátis Depois, R$ 297,00 por mês Básico 7 dias grátis R$ 297,00 /…" at bounding box center [504, 525] width 392 height 1270
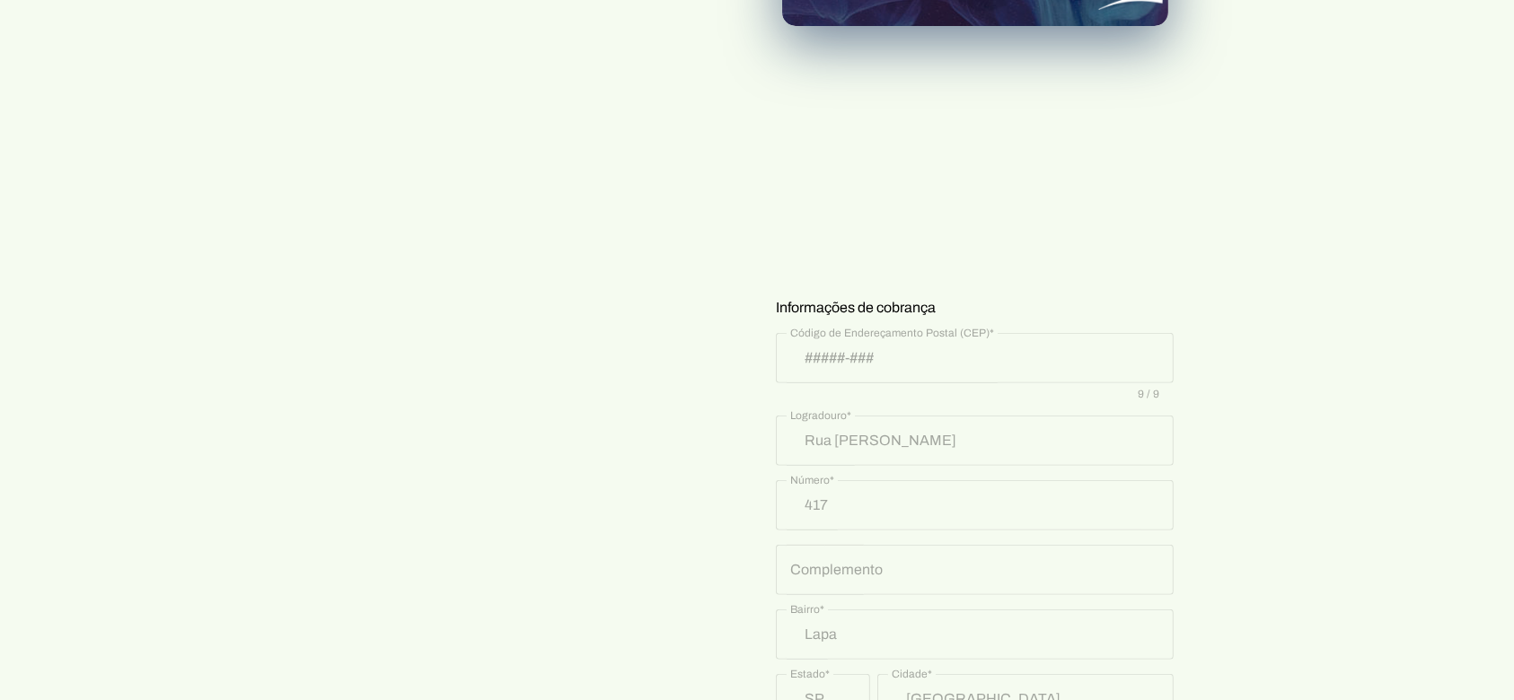
scroll to position [612, 0]
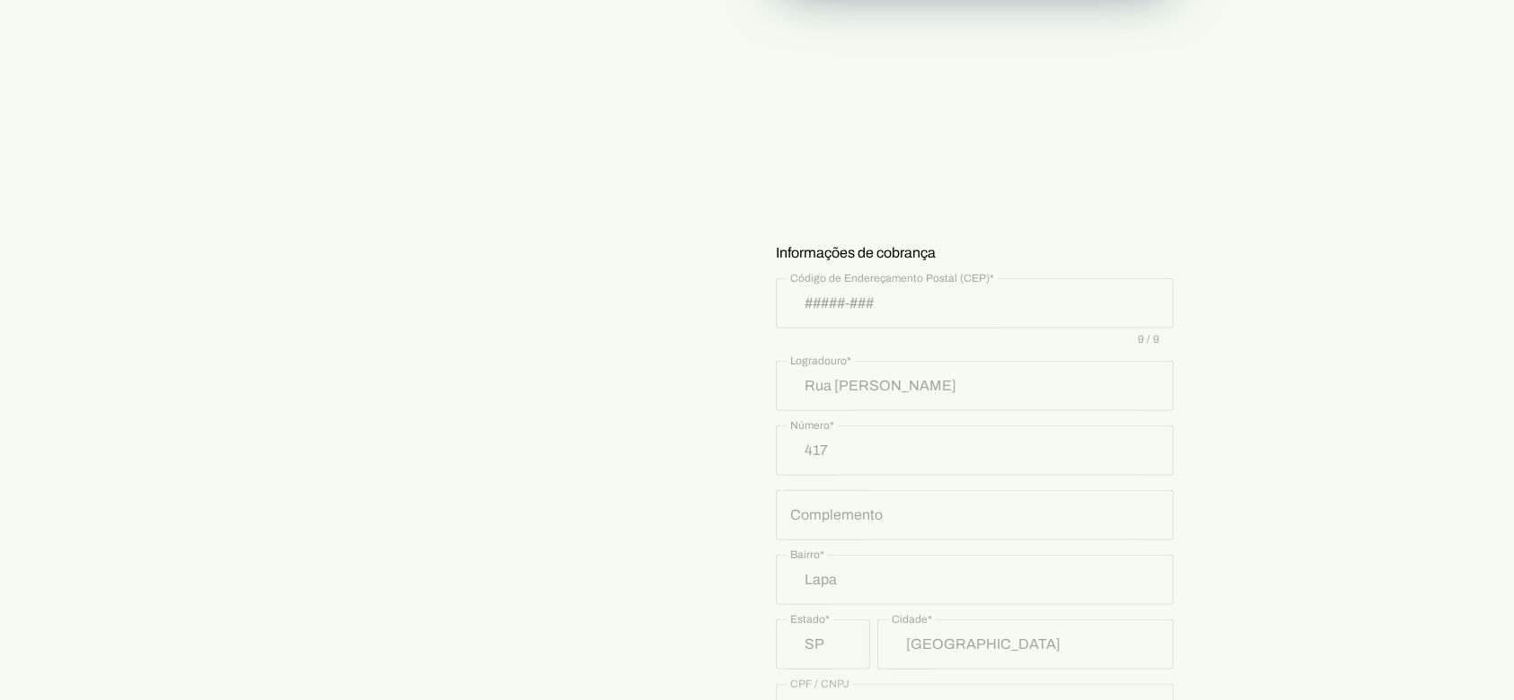
click at [494, 328] on div "Básico 7 dias grátis Depois, R$ 297,00 por mês Básico 7 dias grátis R$ 297,00 /…" at bounding box center [504, 287] width 392 height 1270
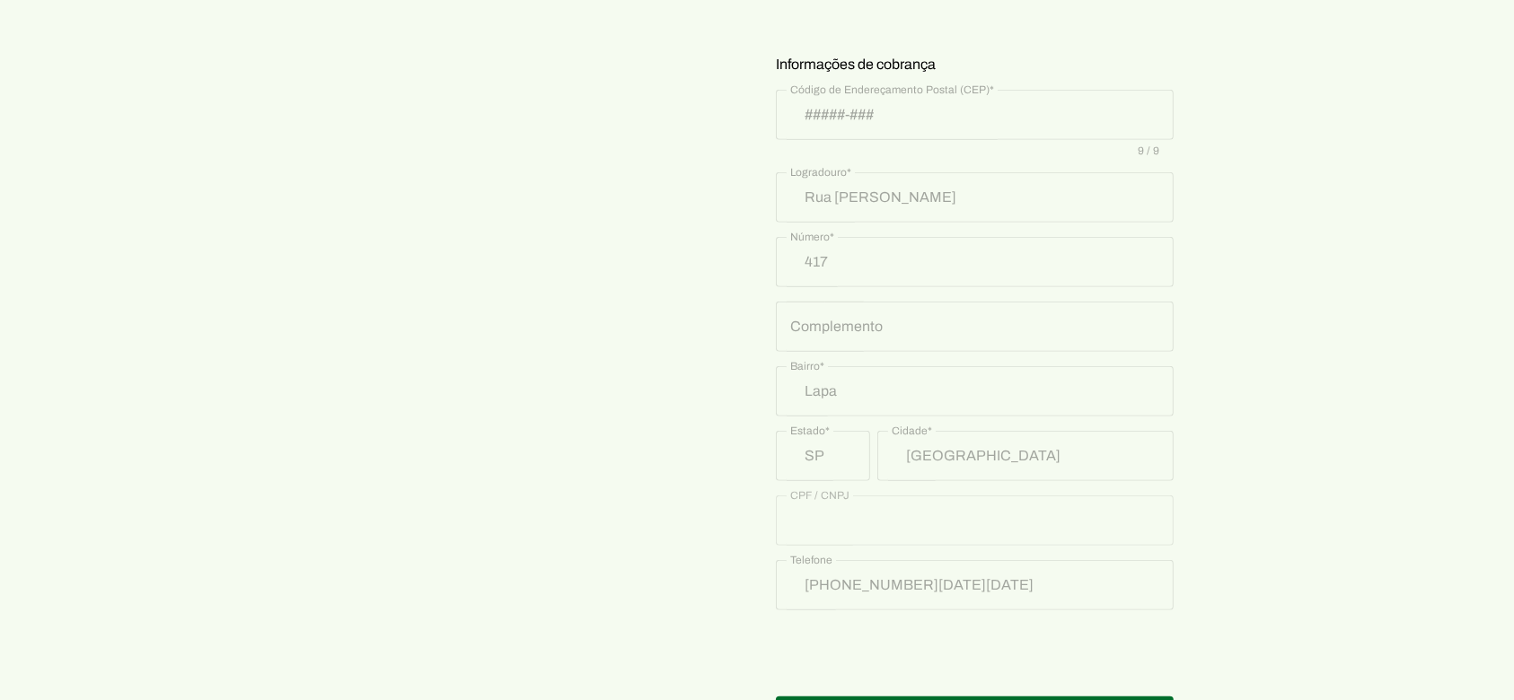
scroll to position [859, 0]
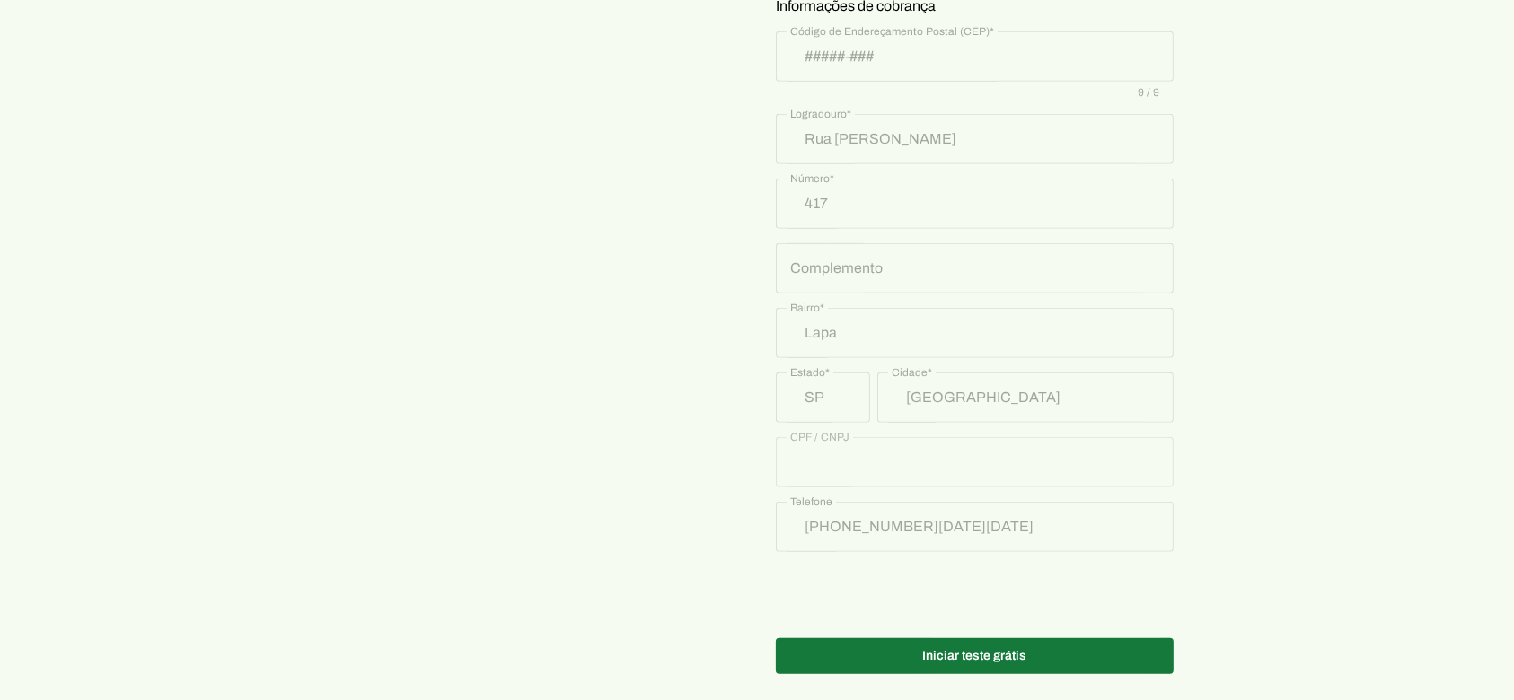
click at [1031, 649] on span at bounding box center [975, 656] width 398 height 43
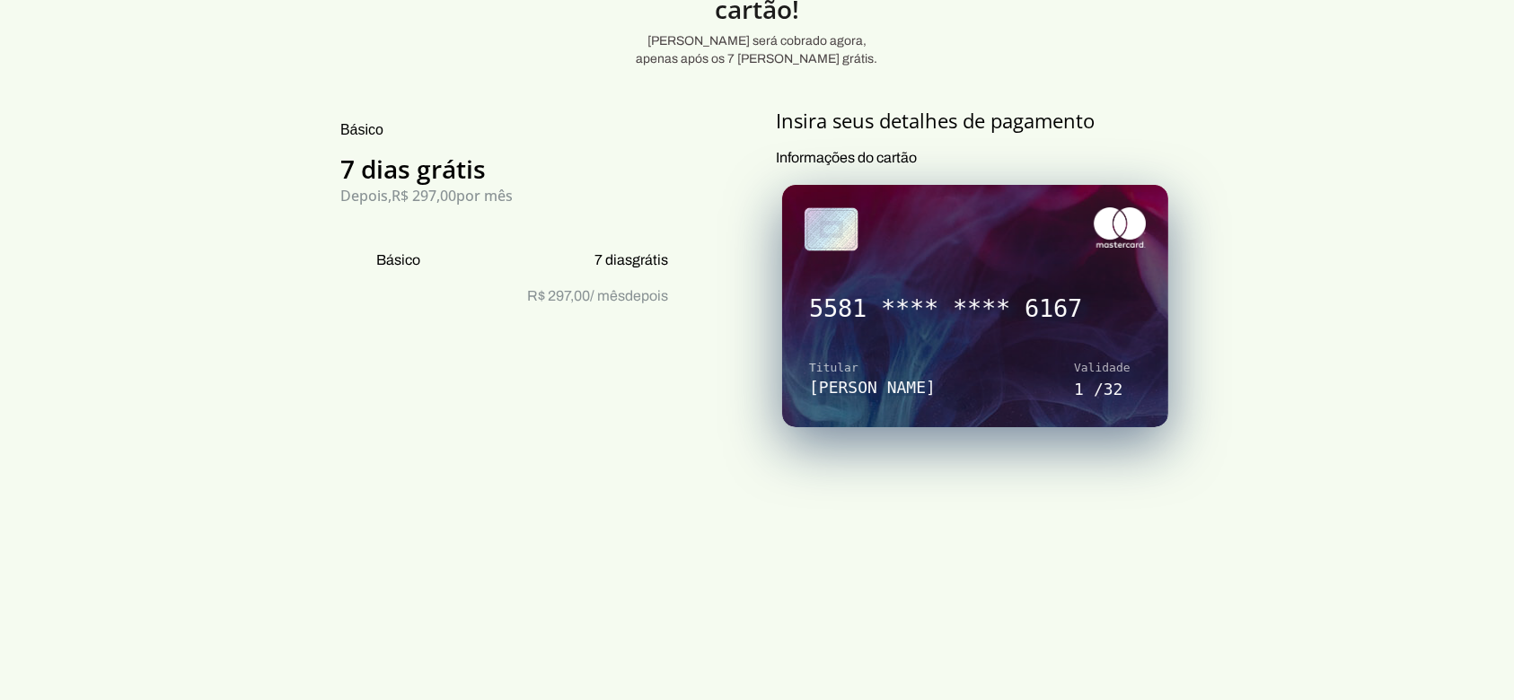
scroll to position [119, 0]
